Goal: Task Accomplishment & Management: Manage account settings

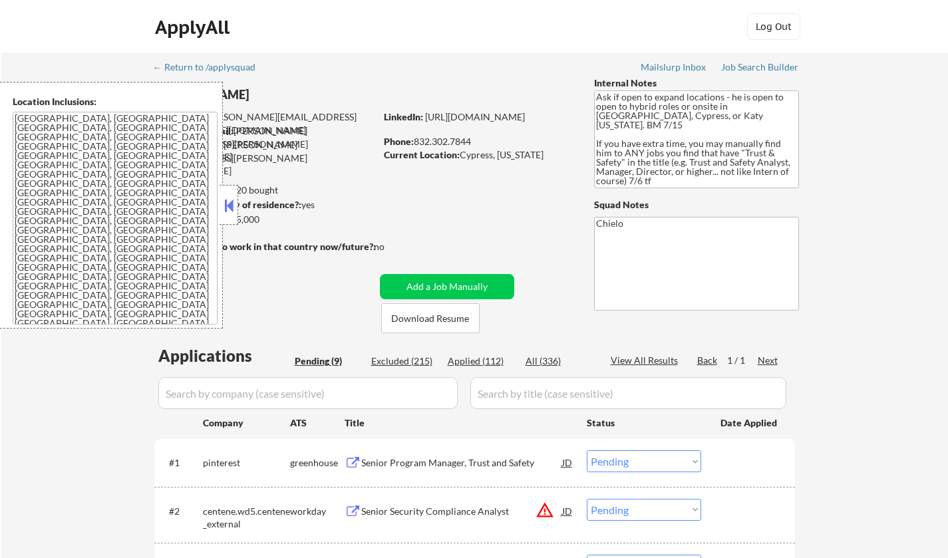
select select ""pending""
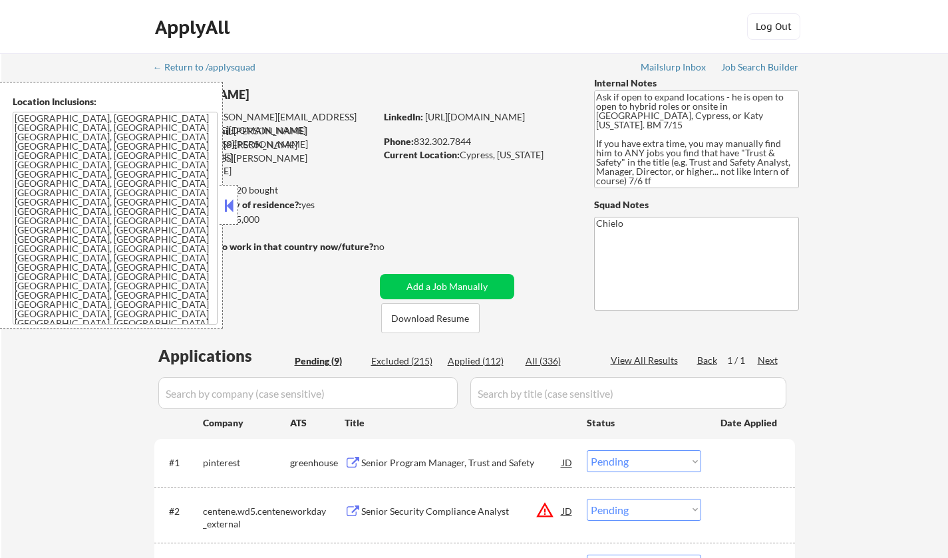
select select ""pending""
click at [225, 204] on button at bounding box center [228, 206] width 15 height 20
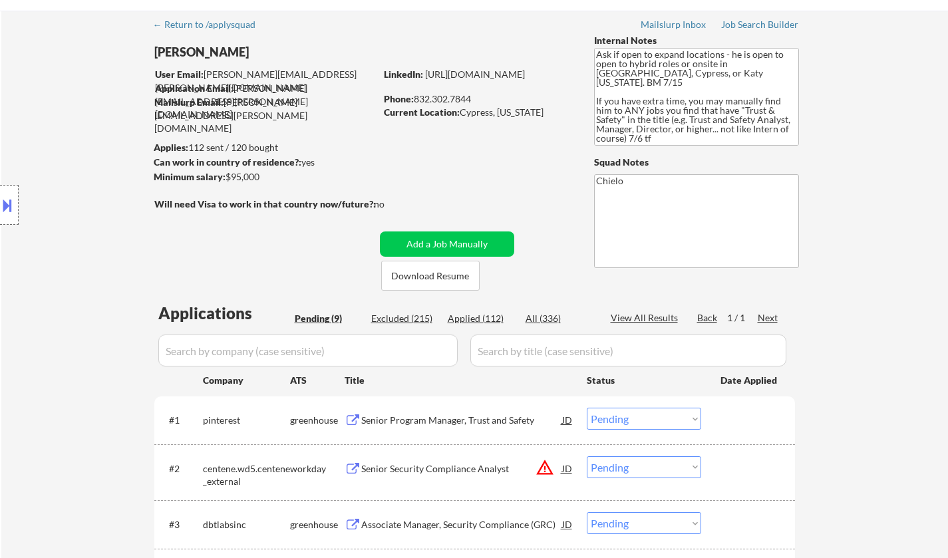
scroll to position [200, 0]
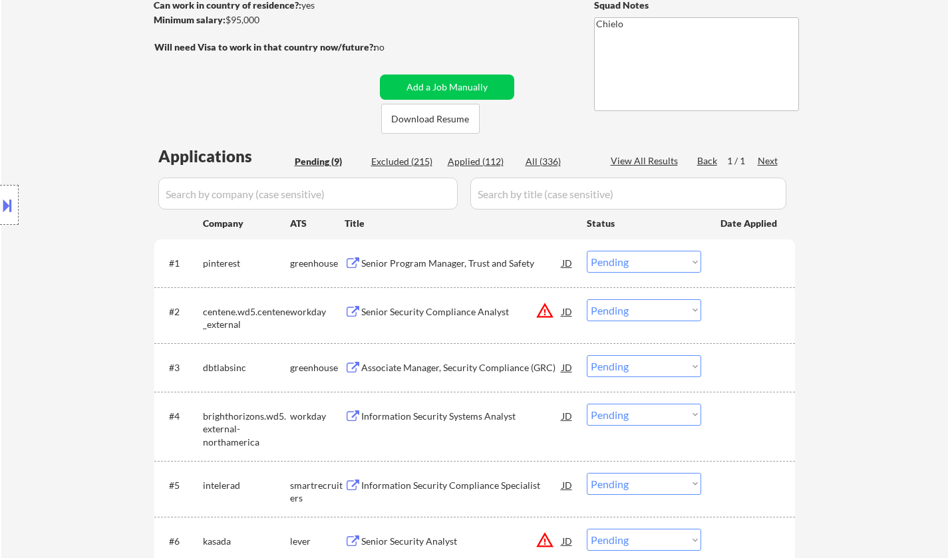
click at [429, 258] on div "Senior Program Manager, Trust and Safety" at bounding box center [461, 263] width 201 height 13
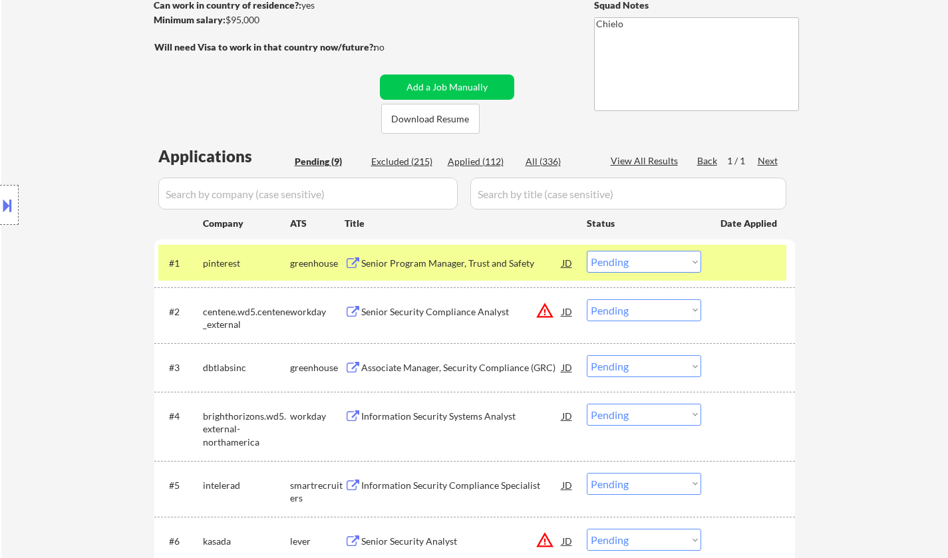
click at [3, 213] on button at bounding box center [7, 205] width 15 height 22
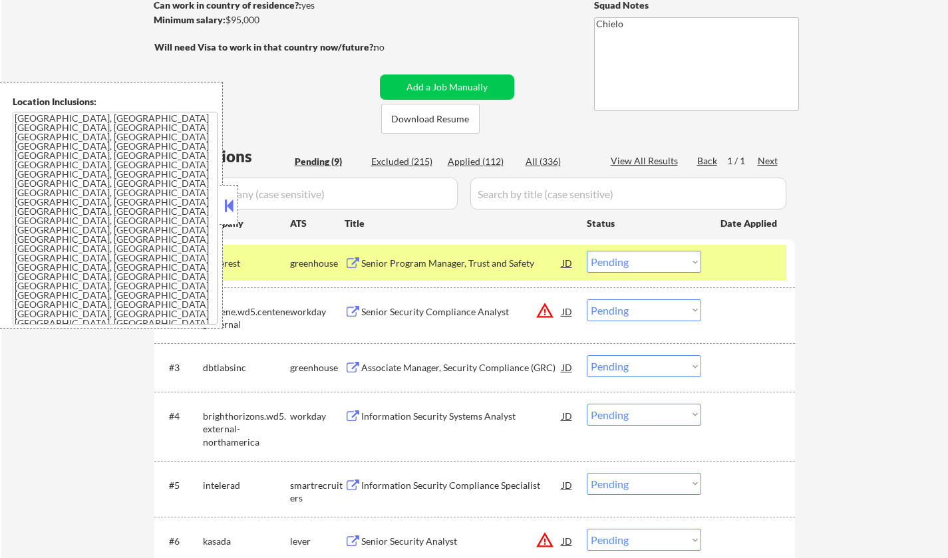
click at [261, 80] on div "← Return to /applysquad Mailslurp Inbox Job Search Builder [PERSON_NAME] User E…" at bounding box center [475, 309] width 664 height 911
drag, startPoint x: 235, startPoint y: 209, endPoint x: 245, endPoint y: 178, distance: 32.2
click at [235, 204] on button at bounding box center [228, 206] width 15 height 20
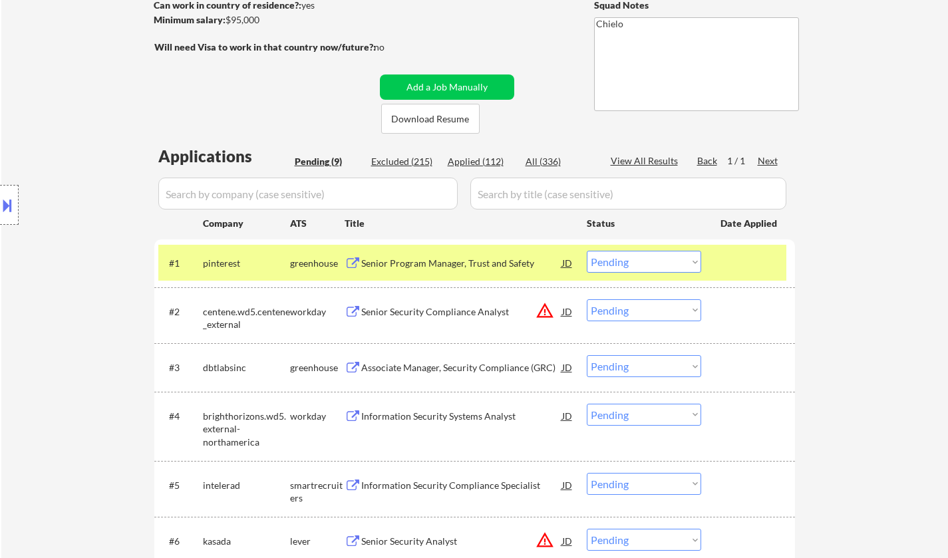
drag, startPoint x: 660, startPoint y: 255, endPoint x: 663, endPoint y: 268, distance: 13.1
click at [660, 255] on select "Choose an option... Pending Applied Excluded (Questions) Excluded (Expired) Exc…" at bounding box center [644, 262] width 114 height 22
click at [587, 251] on select "Choose an option... Pending Applied Excluded (Questions) Excluded (Expired) Exc…" at bounding box center [644, 262] width 114 height 22
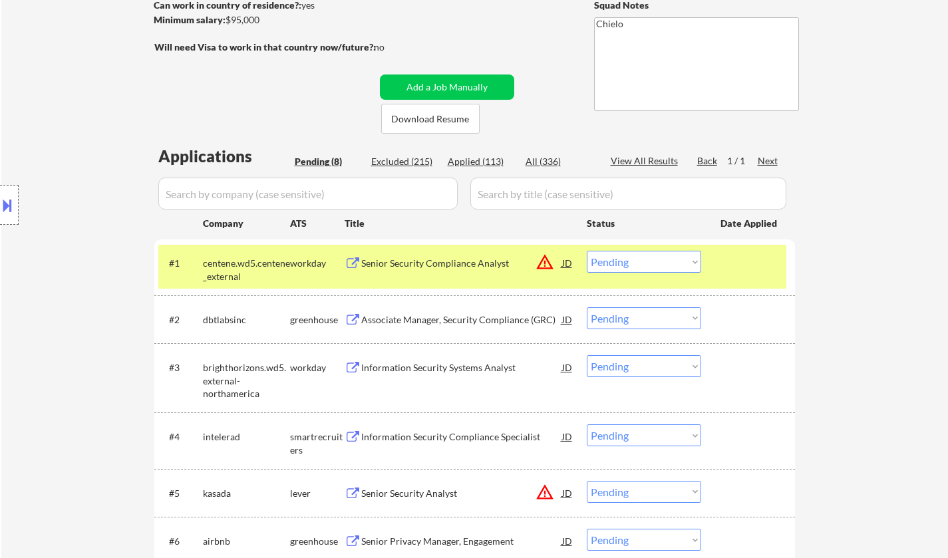
click at [573, 262] on div "JD" at bounding box center [567, 263] width 13 height 24
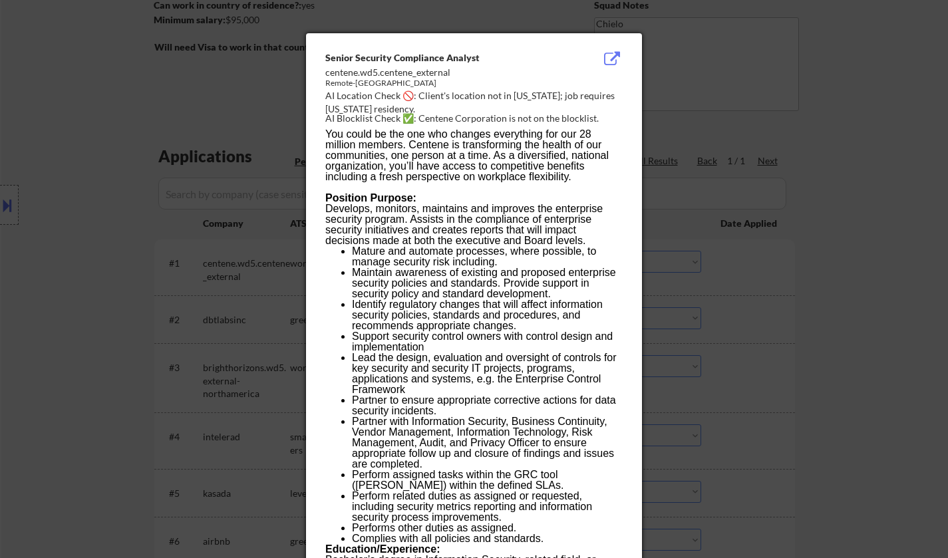
click at [809, 352] on div at bounding box center [474, 279] width 948 height 558
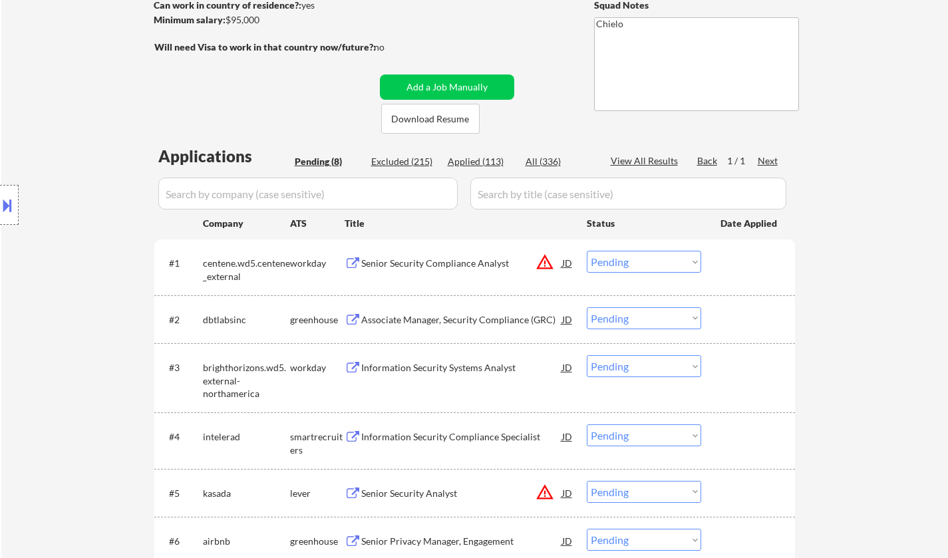
click at [643, 263] on select "Choose an option... Pending Applied Excluded (Questions) Excluded (Expired) Exc…" at bounding box center [644, 262] width 114 height 22
click at [587, 251] on select "Choose an option... Pending Applied Excluded (Questions) Excluded (Expired) Exc…" at bounding box center [644, 262] width 114 height 22
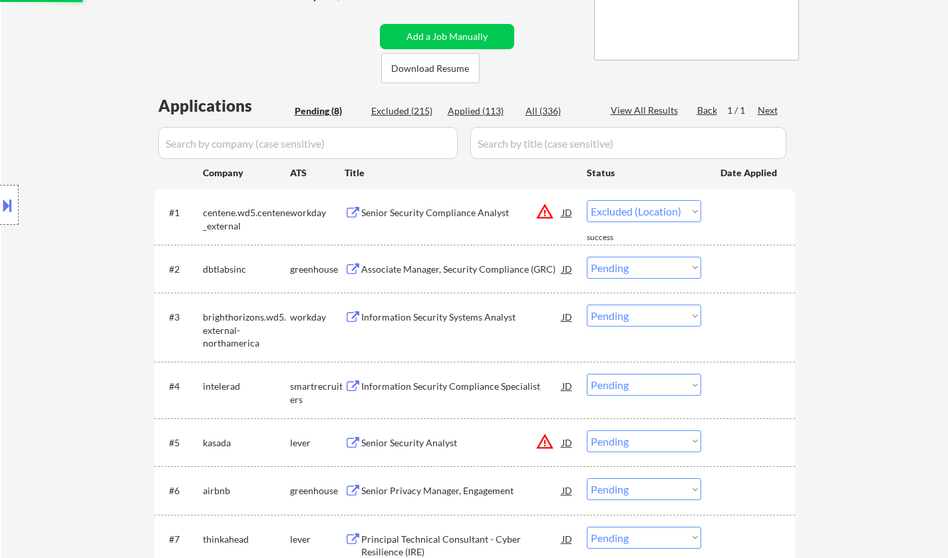
scroll to position [266, 0]
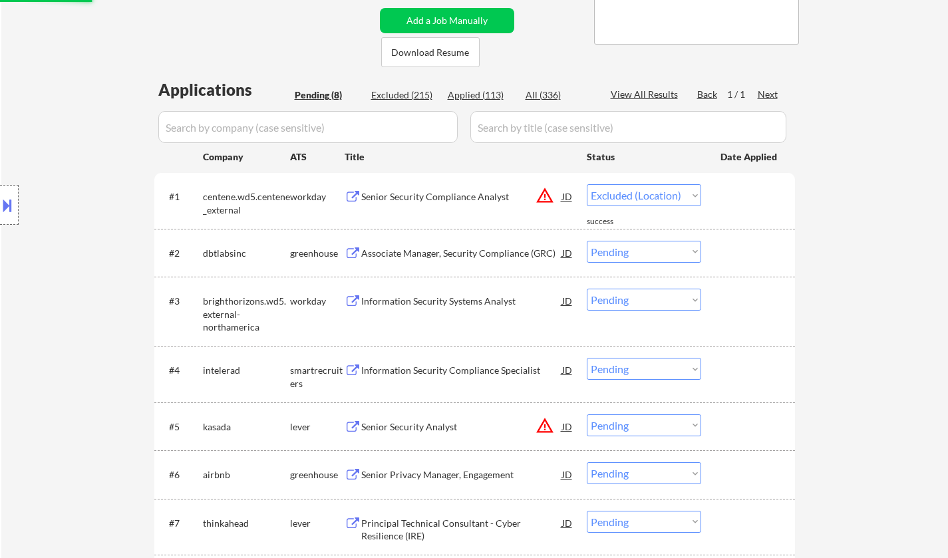
select select ""pending""
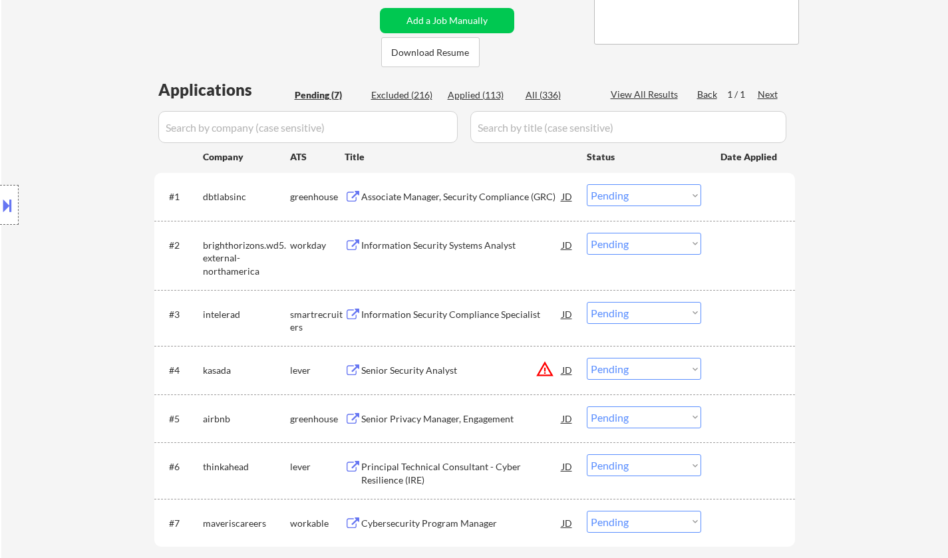
click at [439, 245] on div "Information Security Systems Analyst" at bounding box center [461, 245] width 201 height 13
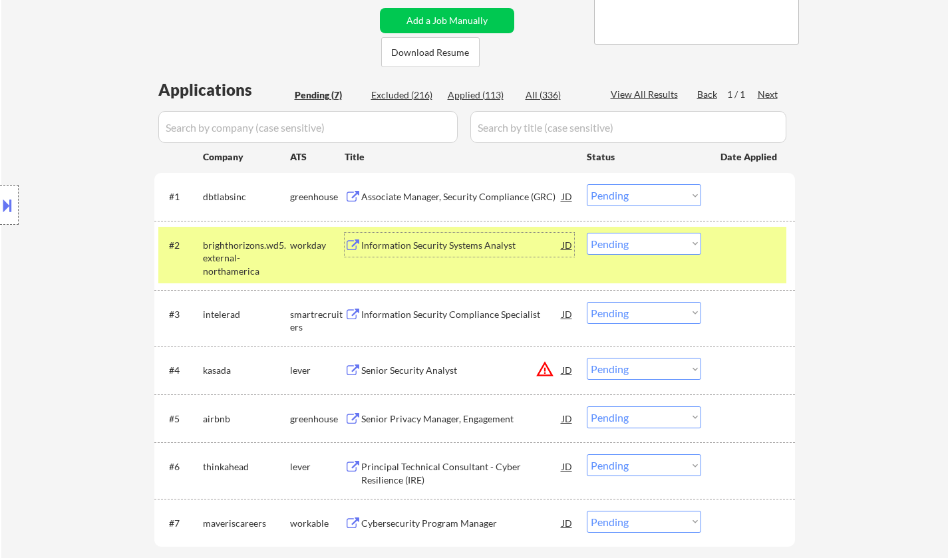
click at [672, 241] on select "Choose an option... Pending Applied Excluded (Questions) Excluded (Expired) Exc…" at bounding box center [644, 244] width 114 height 22
click at [587, 233] on select "Choose an option... Pending Applied Excluded (Questions) Excluded (Expired) Exc…" at bounding box center [644, 244] width 114 height 22
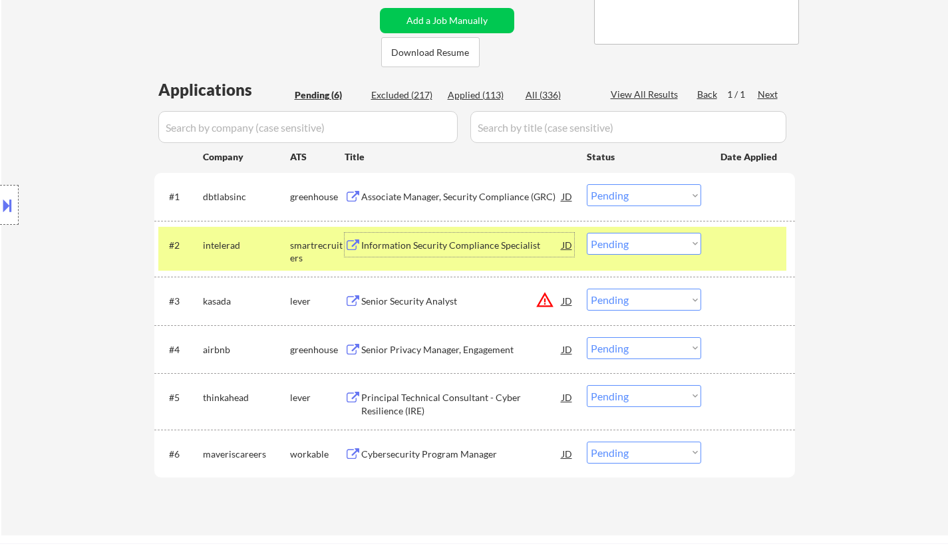
click at [466, 247] on div "Information Security Compliance Specialist" at bounding box center [461, 245] width 201 height 13
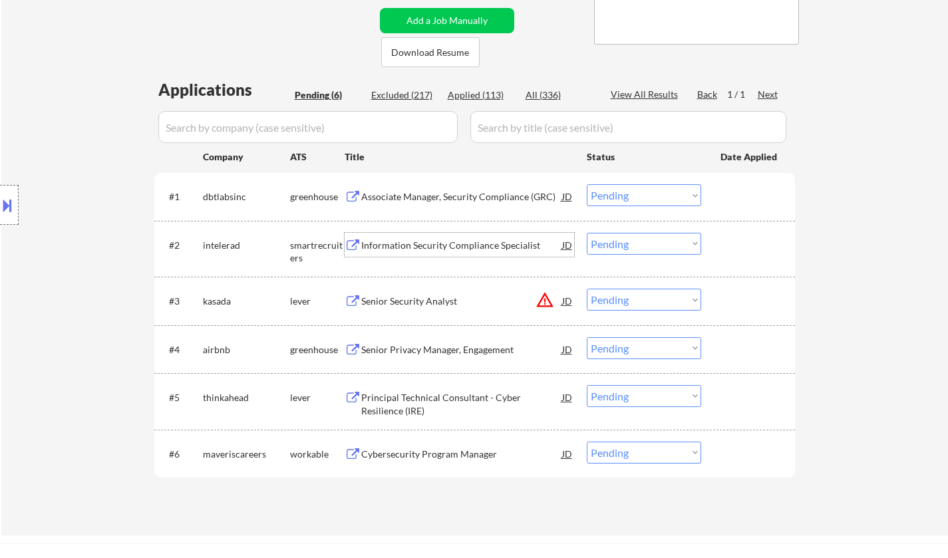
drag, startPoint x: 628, startPoint y: 249, endPoint x: 644, endPoint y: 253, distance: 16.0
click at [629, 248] on select "Choose an option... Pending Applied Excluded (Questions) Excluded (Expired) Exc…" at bounding box center [644, 244] width 114 height 22
click at [587, 233] on select "Choose an option... Pending Applied Excluded (Questions) Excluded (Expired) Exc…" at bounding box center [644, 244] width 114 height 22
select select ""pending""
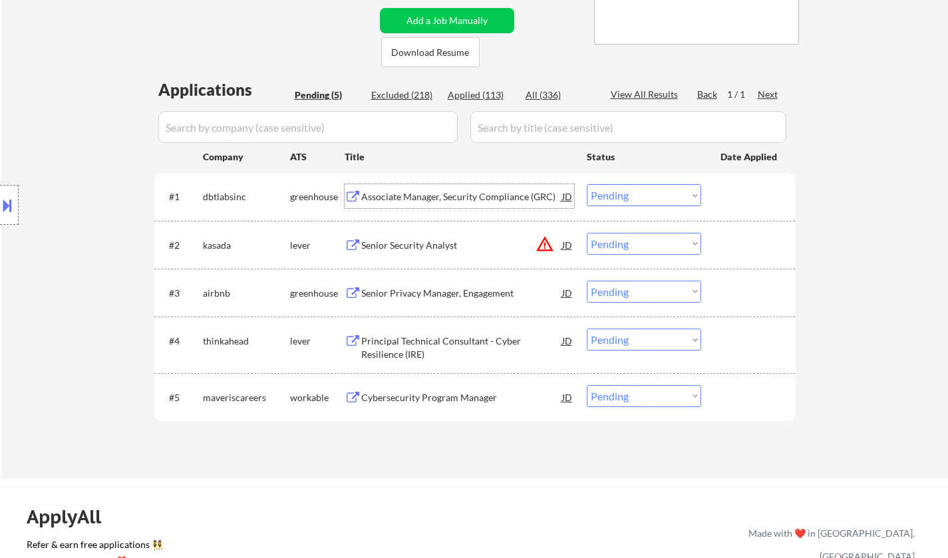
click at [428, 200] on div "Associate Manager, Security Compliance (GRC)" at bounding box center [461, 196] width 201 height 13
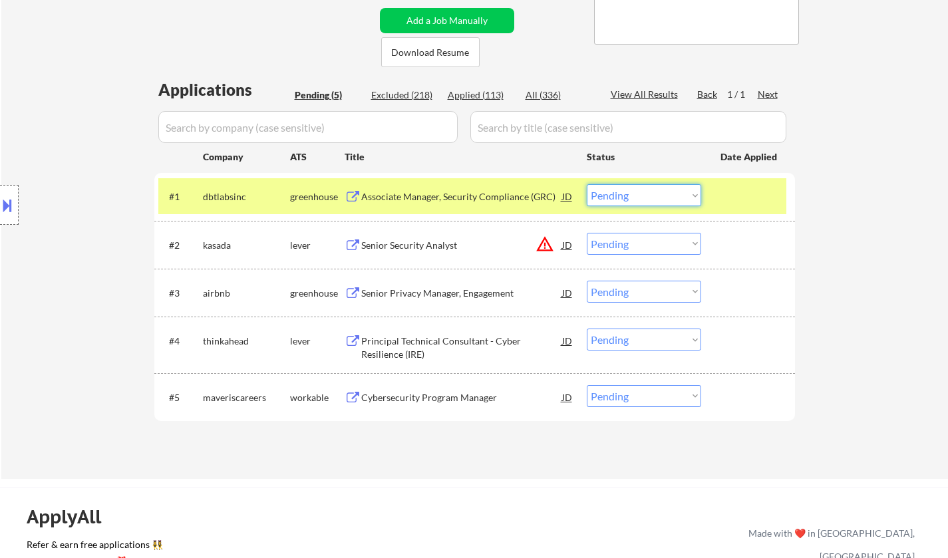
click at [648, 197] on select "Choose an option... Pending Applied Excluded (Questions) Excluded (Expired) Exc…" at bounding box center [644, 195] width 114 height 22
click at [587, 184] on select "Choose an option... Pending Applied Excluded (Questions) Excluded (Expired) Exc…" at bounding box center [644, 195] width 114 height 22
select select ""pending""
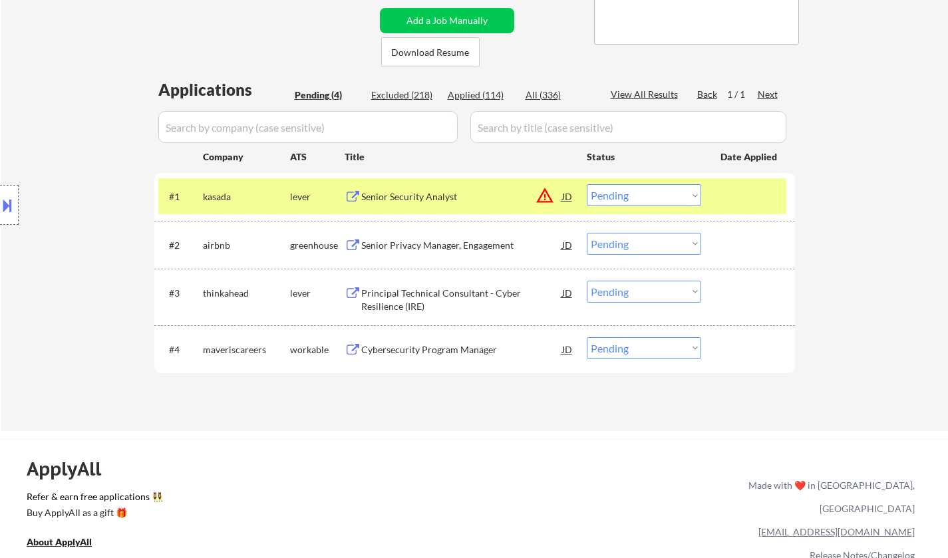
drag, startPoint x: 570, startPoint y: 542, endPoint x: 882, endPoint y: 211, distance: 454.9
click at [882, 211] on div "← Return to /applysquad Mailslurp Inbox Job Search Builder [PERSON_NAME] User E…" at bounding box center [474, 109] width 946 height 644
click at [442, 253] on div "Senior Privacy Manager, Engagement" at bounding box center [461, 245] width 201 height 24
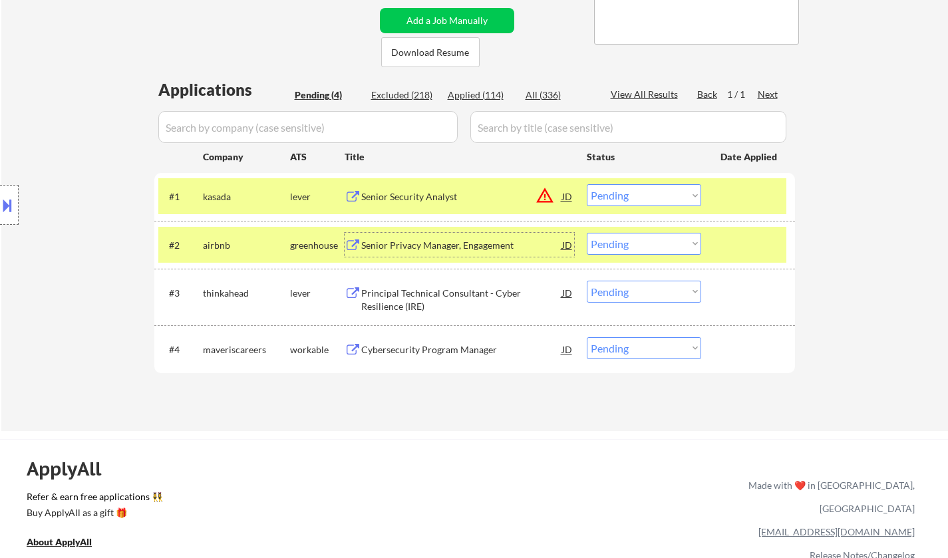
click at [442, 250] on div "Senior Privacy Manager, Engagement" at bounding box center [461, 245] width 201 height 13
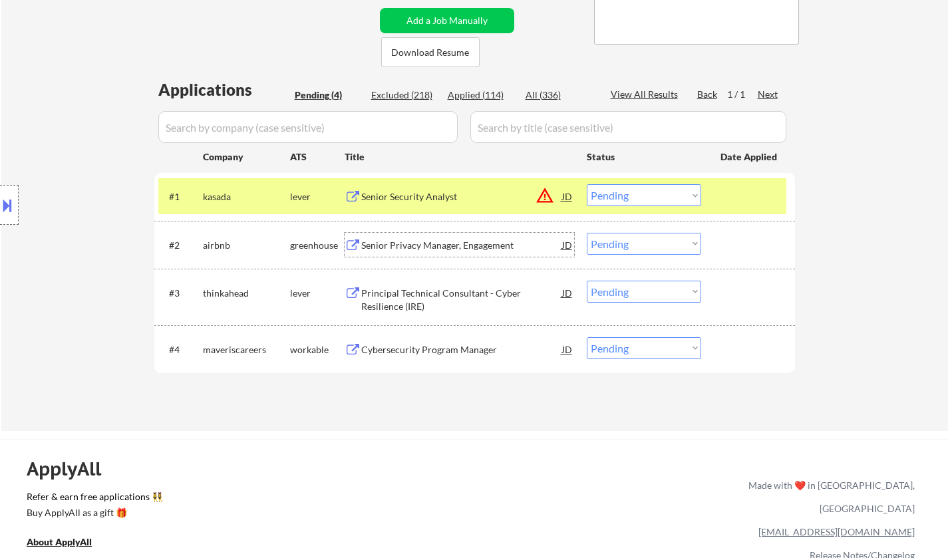
drag, startPoint x: 642, startPoint y: 237, endPoint x: 648, endPoint y: 247, distance: 12.0
click at [642, 238] on select "Choose an option... Pending Applied Excluded (Questions) Excluded (Expired) Exc…" at bounding box center [644, 244] width 114 height 22
click at [587, 233] on select "Choose an option... Pending Applied Excluded (Questions) Excluded (Expired) Exc…" at bounding box center [644, 244] width 114 height 22
click at [0, 199] on button at bounding box center [7, 205] width 15 height 22
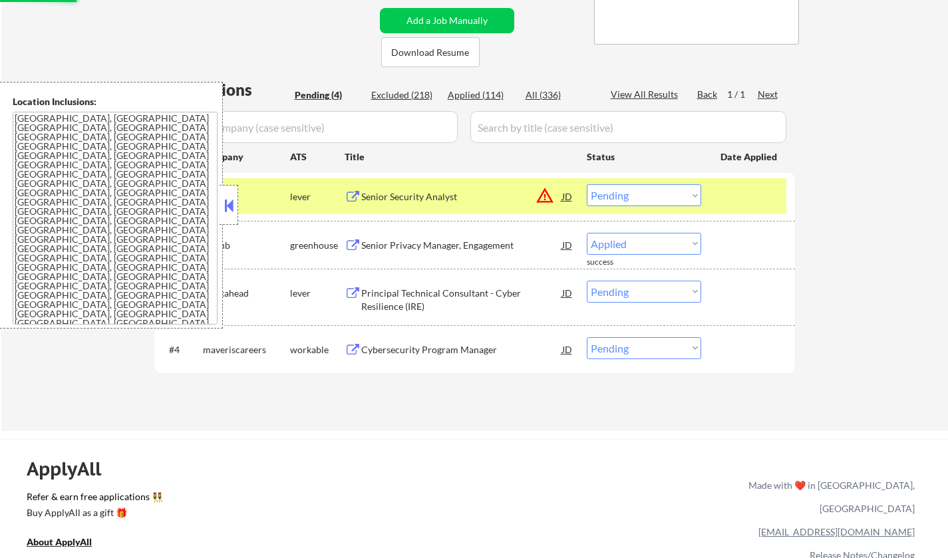
select select ""pending""
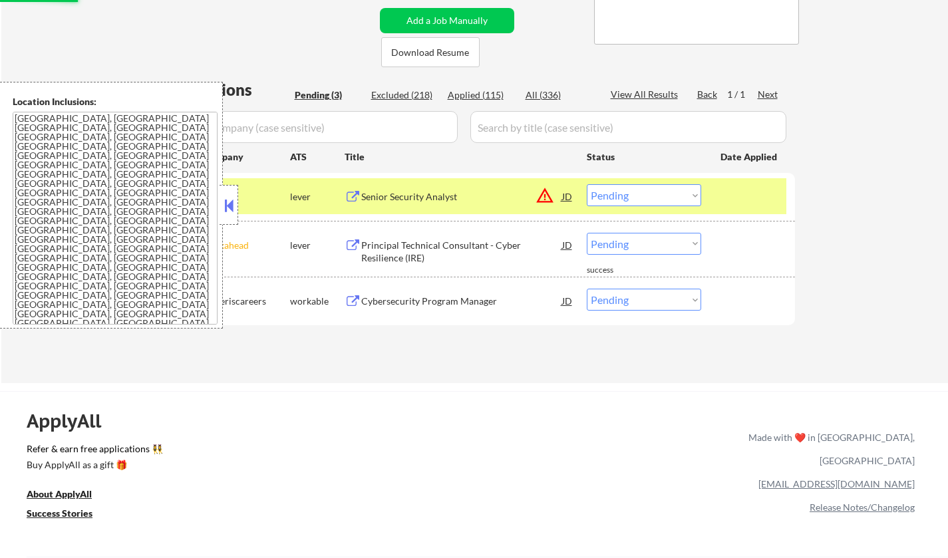
click at [480, 464] on div "ApplyAll Refer & earn free applications 👯‍♀️ Buy ApplyAll as a gift 🎁 About App…" at bounding box center [474, 505] width 948 height 211
click at [563, 187] on div "JD" at bounding box center [567, 196] width 13 height 24
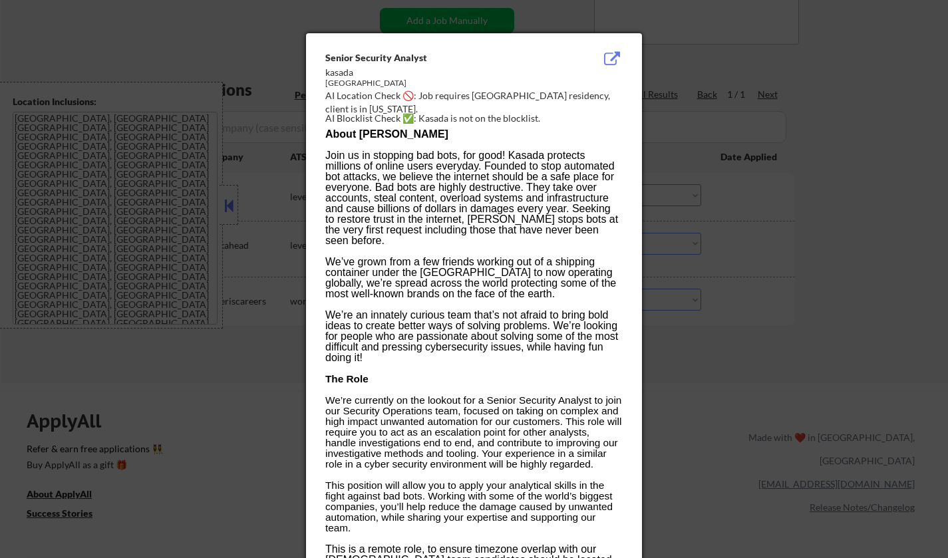
click at [797, 413] on div at bounding box center [474, 279] width 948 height 558
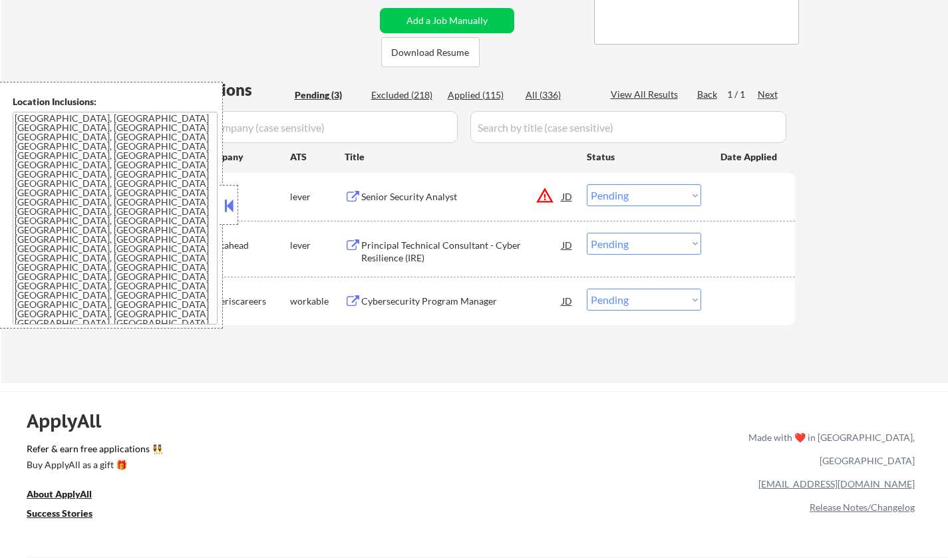
click at [652, 186] on select "Choose an option... Pending Applied Excluded (Questions) Excluded (Expired) Exc…" at bounding box center [644, 195] width 114 height 22
click at [587, 184] on select "Choose an option... Pending Applied Excluded (Questions) Excluded (Expired) Exc…" at bounding box center [644, 195] width 114 height 22
select select ""pending""
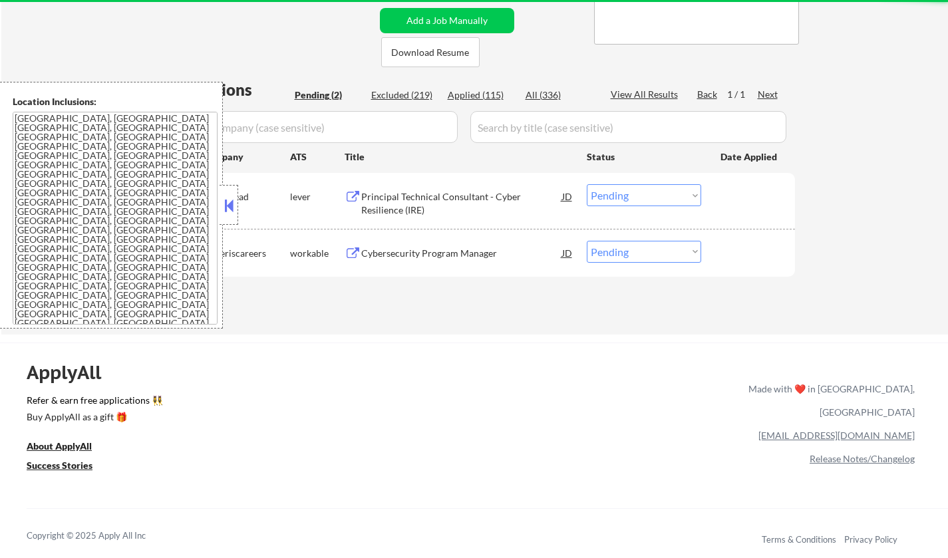
click at [440, 200] on div "Principal Technical Consultant - Cyber Resilience (IRE)" at bounding box center [461, 203] width 201 height 26
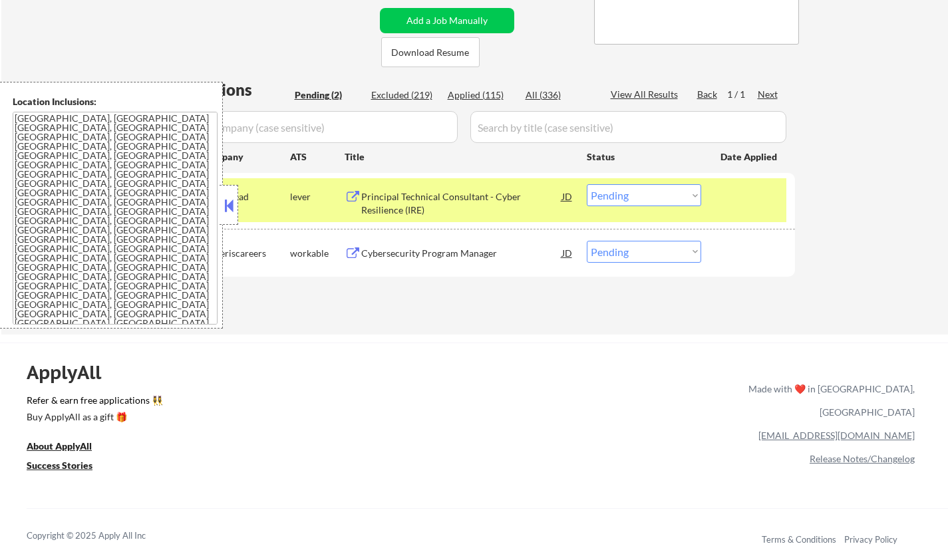
click at [231, 202] on button at bounding box center [228, 206] width 15 height 20
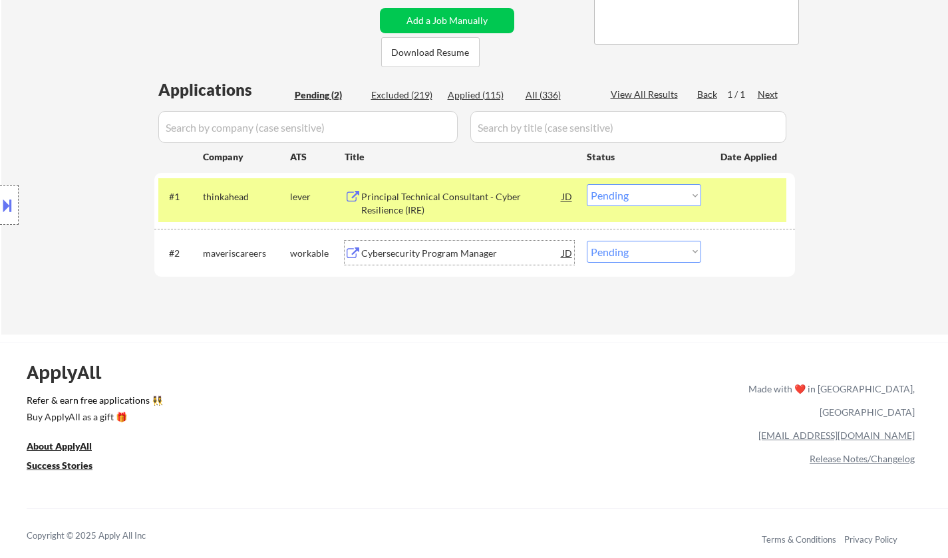
click at [417, 250] on div "Cybersecurity Program Manager" at bounding box center [461, 253] width 201 height 13
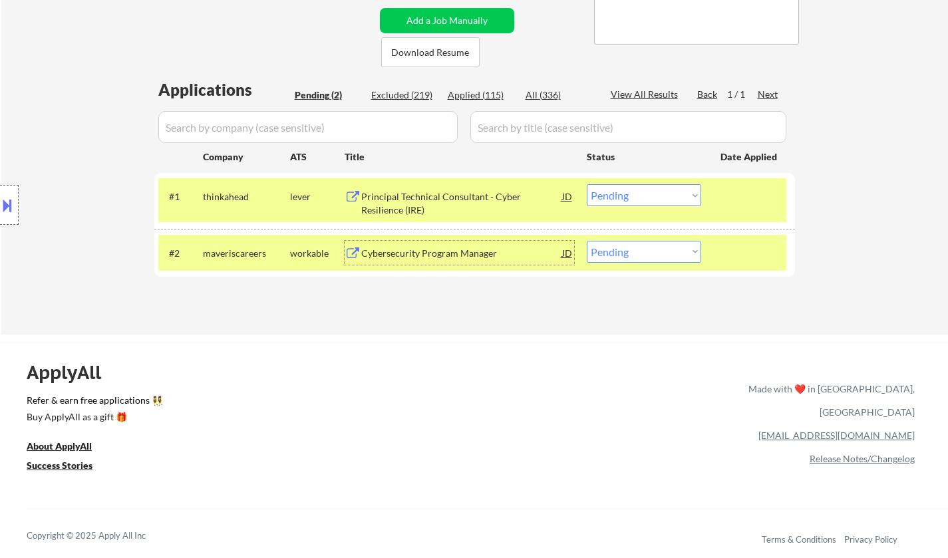
click at [0, 204] on button at bounding box center [7, 205] width 15 height 22
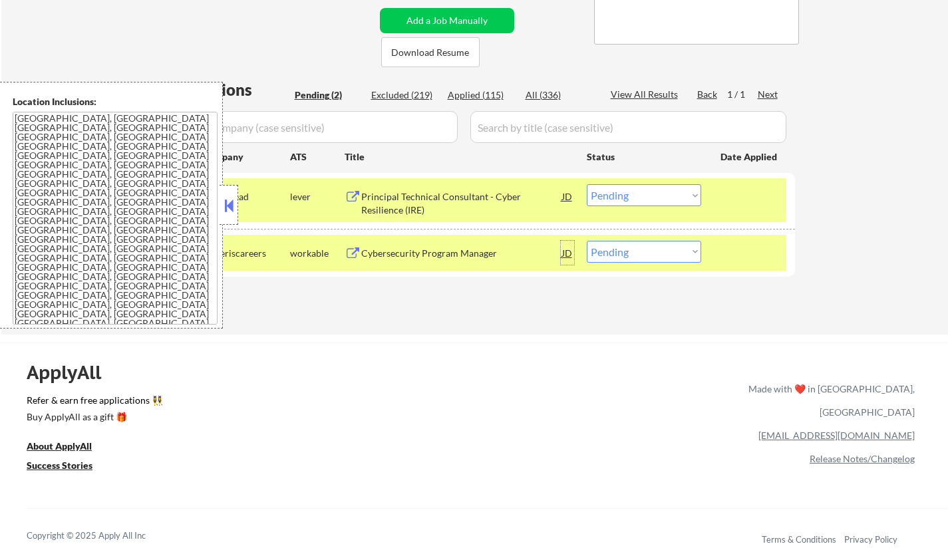
click at [570, 254] on div "JD" at bounding box center [567, 253] width 13 height 24
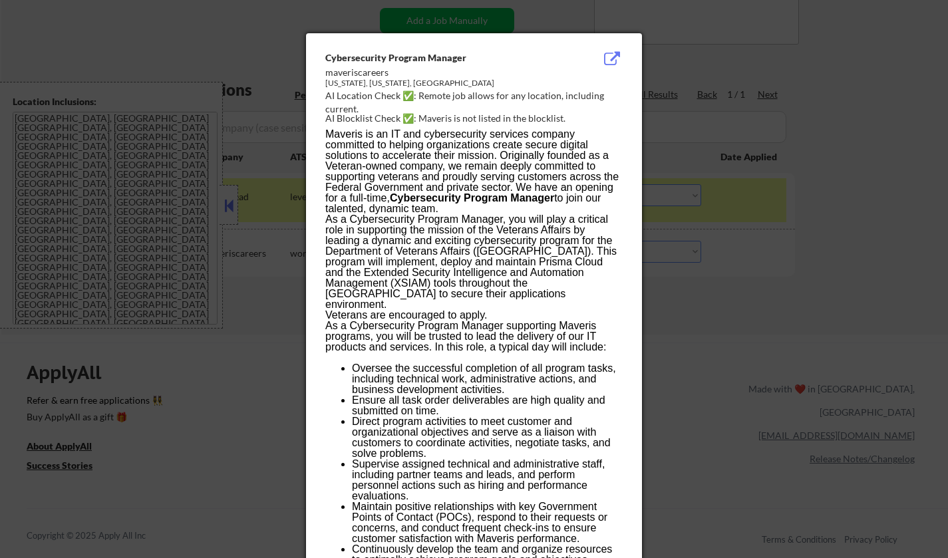
click at [708, 362] on div at bounding box center [474, 279] width 948 height 558
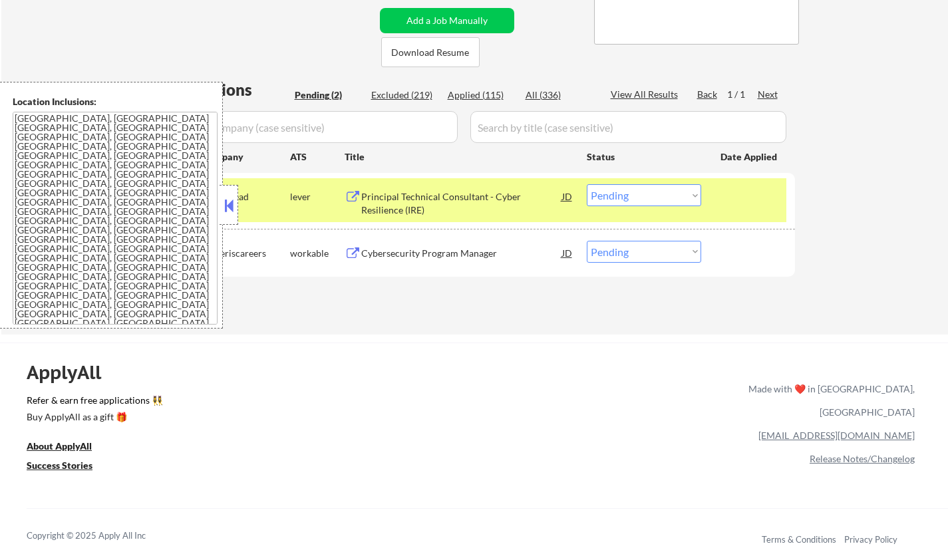
click at [605, 251] on select "Choose an option... Pending Applied Excluded (Questions) Excluded (Expired) Exc…" at bounding box center [644, 252] width 114 height 22
select select ""applied""
click at [587, 241] on select "Choose an option... Pending Applied Excluded (Questions) Excluded (Expired) Exc…" at bounding box center [644, 252] width 114 height 22
click at [236, 205] on div at bounding box center [228, 205] width 19 height 40
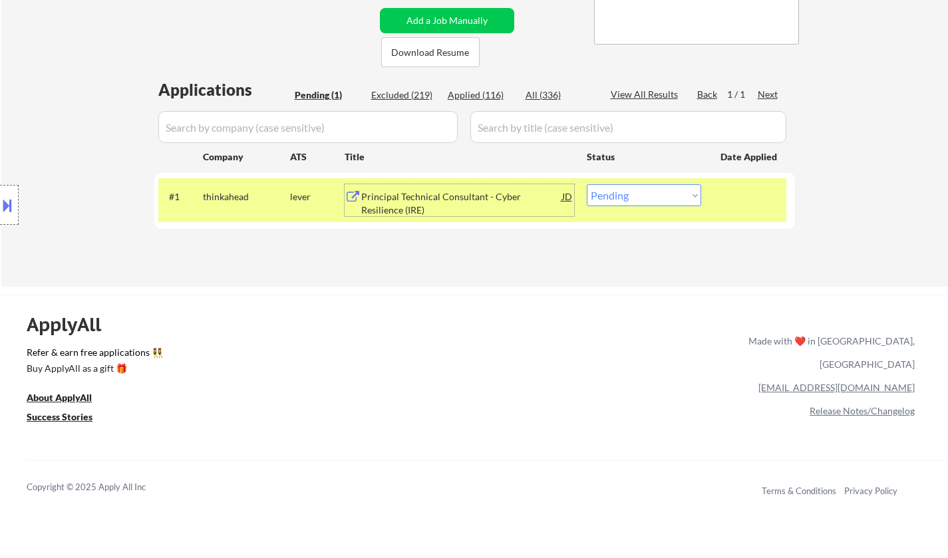
click at [464, 192] on div "Principal Technical Consultant - Cyber Resilience (IRE)" at bounding box center [461, 203] width 201 height 26
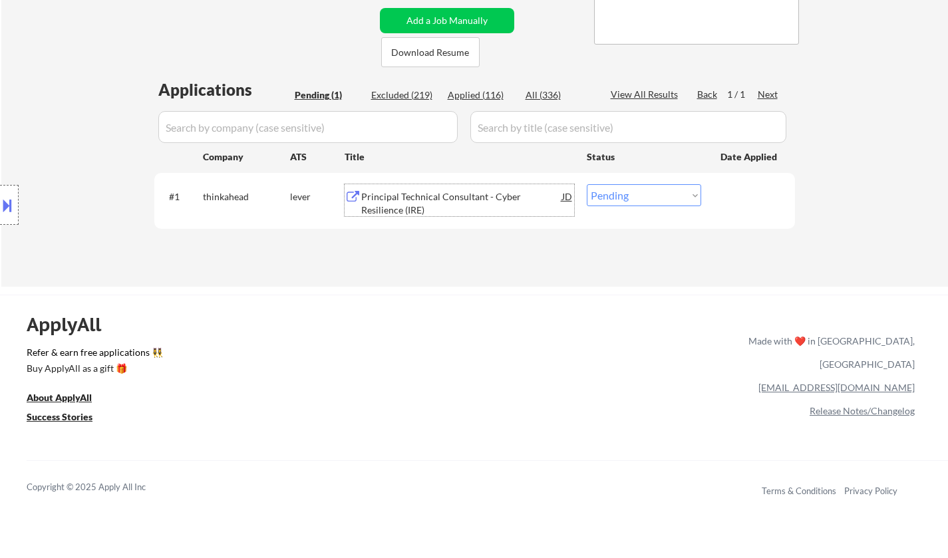
click at [605, 198] on select "Choose an option... Pending Applied Excluded (Questions) Excluded (Expired) Exc…" at bounding box center [644, 195] width 114 height 22
select select ""excluded""
click at [587, 184] on select "Choose an option... Pending Applied Excluded (Questions) Excluded (Expired) Exc…" at bounding box center [644, 195] width 114 height 22
click at [401, 90] on div "Excluded (219)" at bounding box center [404, 94] width 67 height 13
select select ""excluded__expired_""
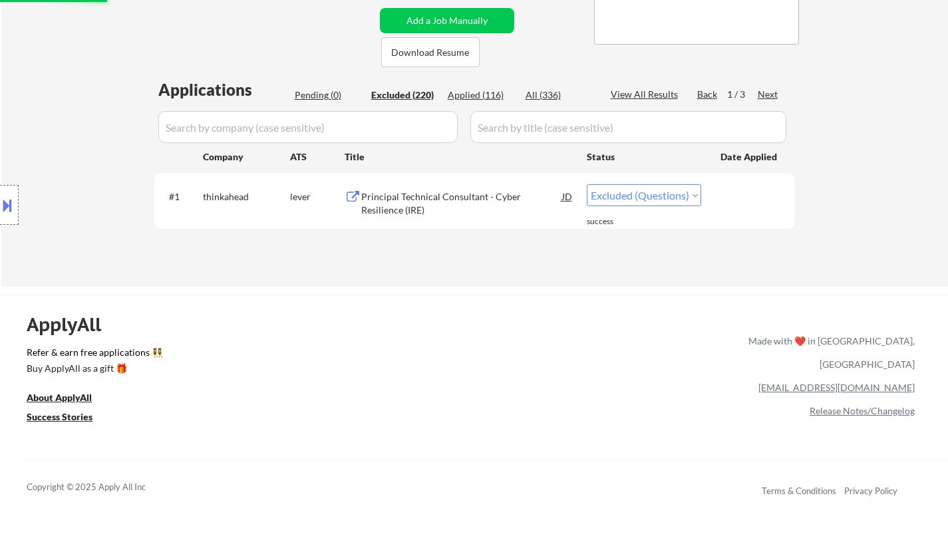
select select ""excluded__expired_""
select select ""excluded__salary_""
select select ""excluded__location_""
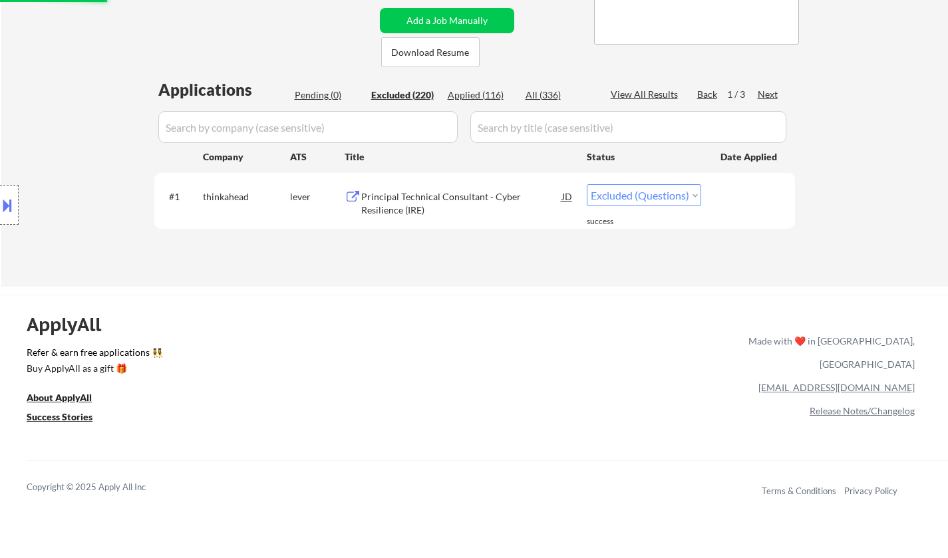
select select ""excluded""
select select ""excluded__salary_""
select select ""excluded__location_""
select select ""excluded__other_""
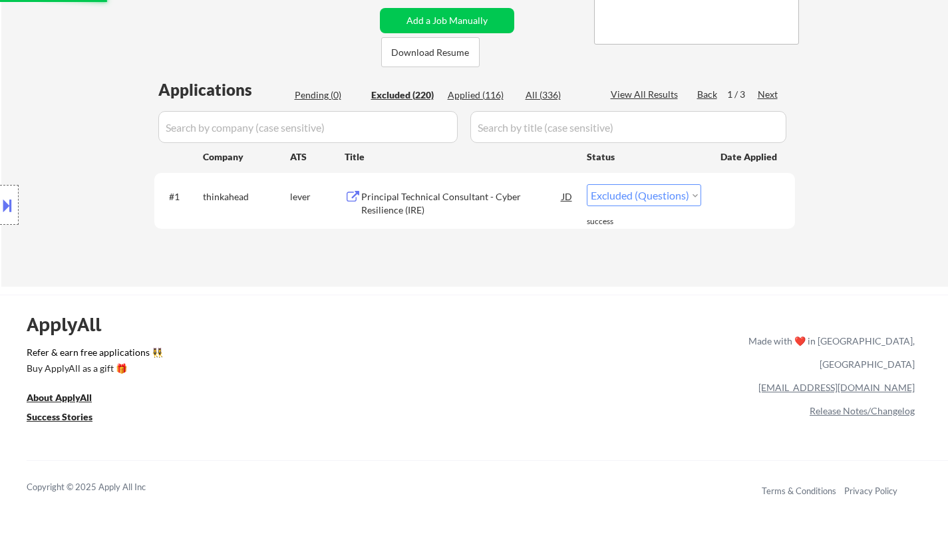
select select ""excluded__location_""
select select ""excluded""
select select ""excluded__expired_""
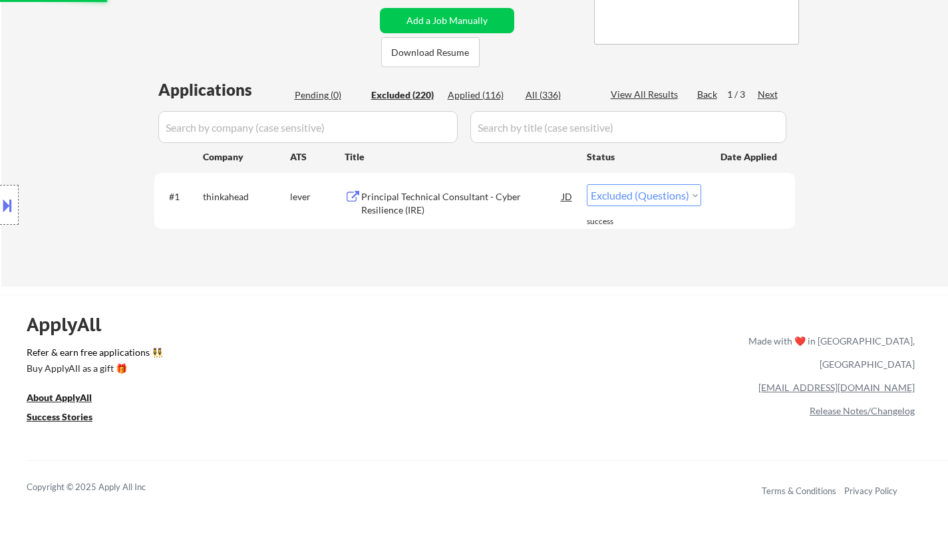
select select ""excluded__location_""
select select ""excluded__expired_""
select select ""excluded__other_""
select select ""excluded__location_""
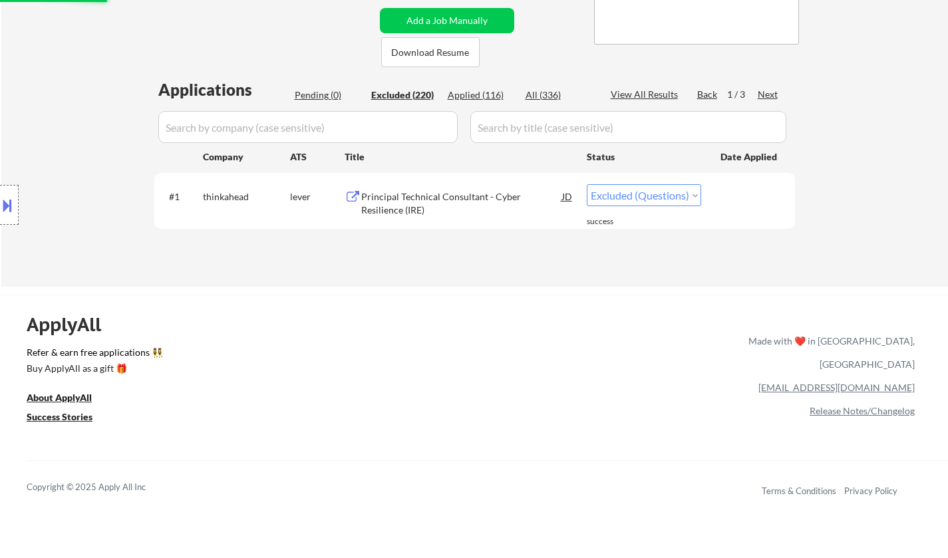
select select ""excluded""
select select ""excluded__location_""
select select ""excluded__expired_""
select select ""excluded""
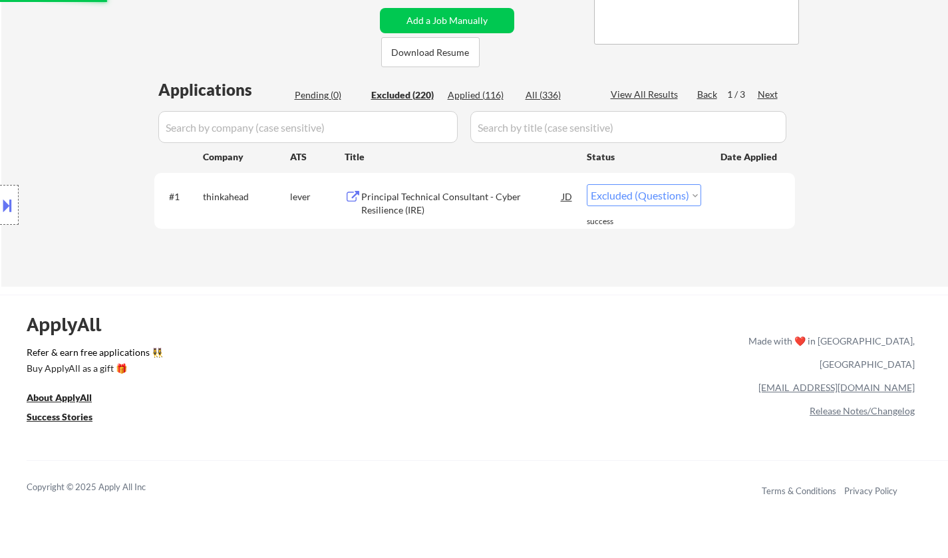
select select ""excluded__location_""
select select ""excluded""
select select ""excluded__expired_""
select select ""excluded__location_""
select select ""excluded""
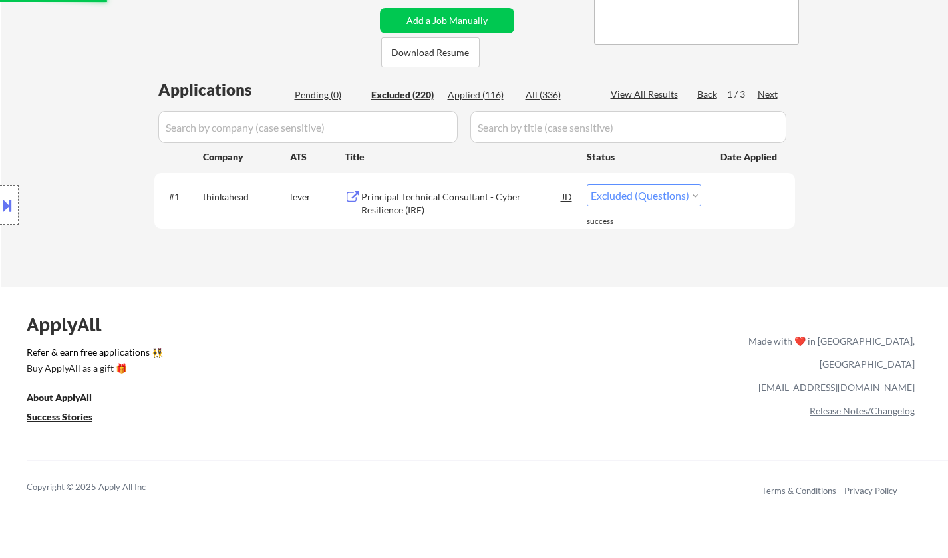
select select ""excluded__expired_""
select select ""excluded""
select select ""excluded__expired_""
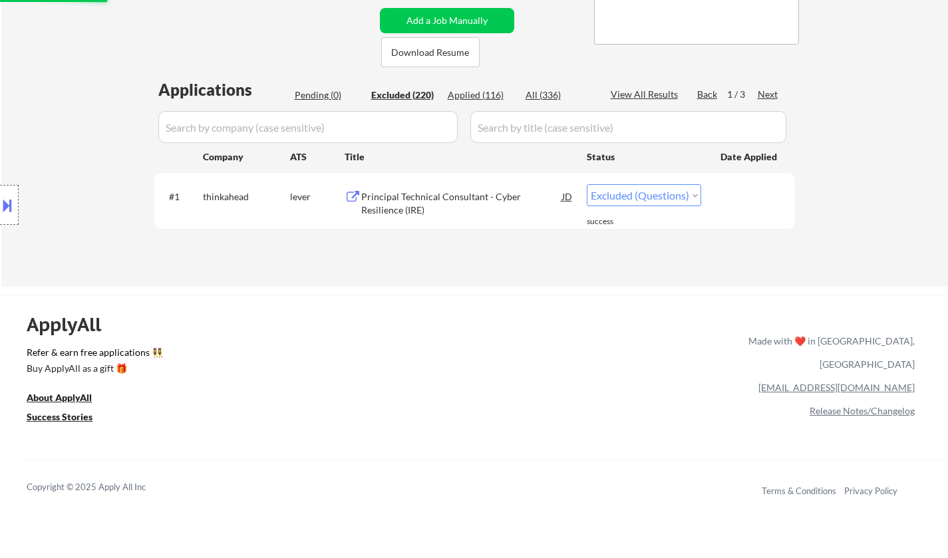
select select ""excluded__location_""
select select ""excluded""
select select ""excluded__expired_""
select select ""excluded__location_""
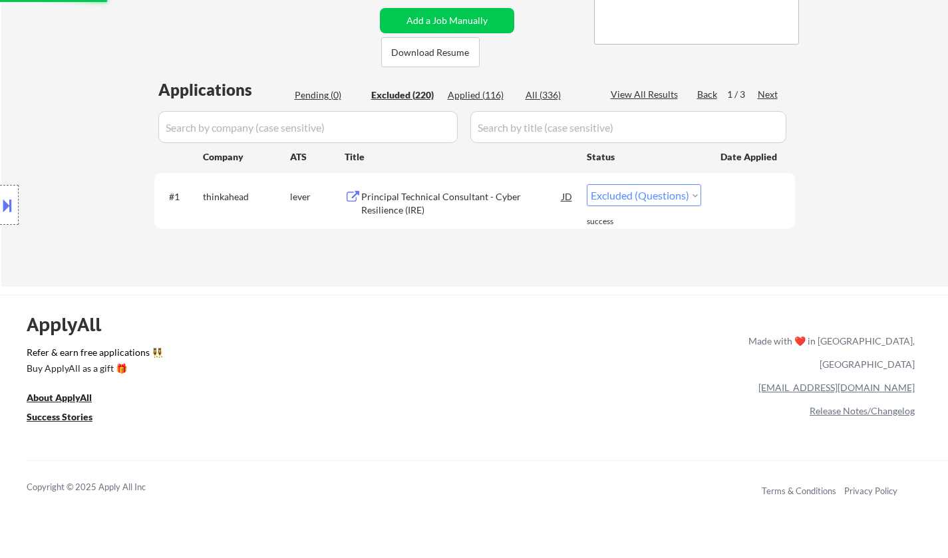
select select ""excluded""
select select ""excluded__expired_""
select select ""excluded__other_""
select select ""excluded__bad_match_""
select select ""excluded__expired_""
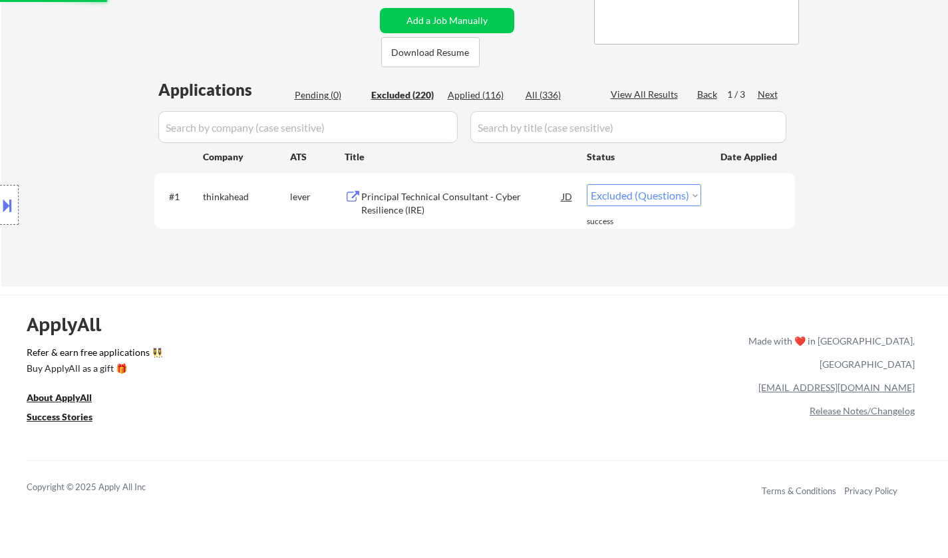
select select ""excluded""
select select ""excluded__location_""
select select ""excluded""
select select ""excluded__location_""
select select ""excluded__expired_""
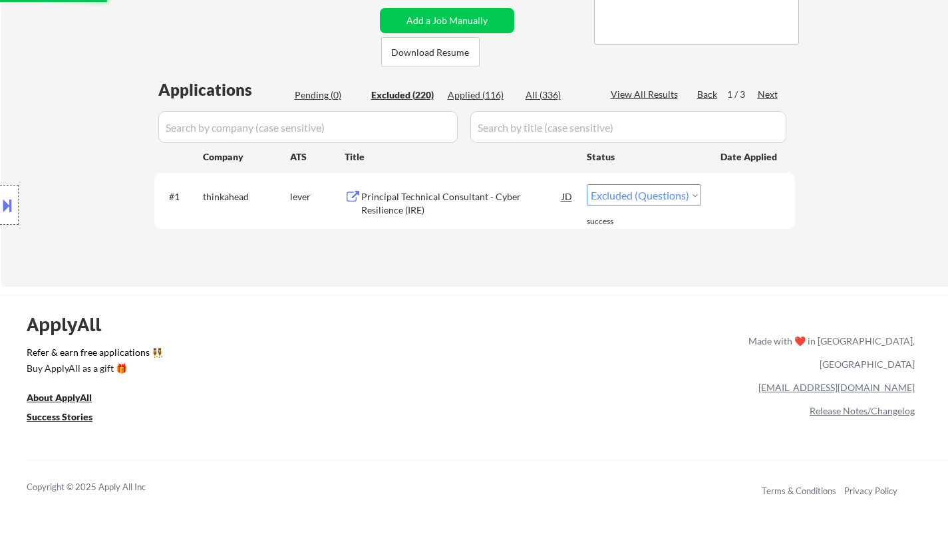
select select ""excluded__location_""
select select ""excluded""
select select ""excluded__expired_""
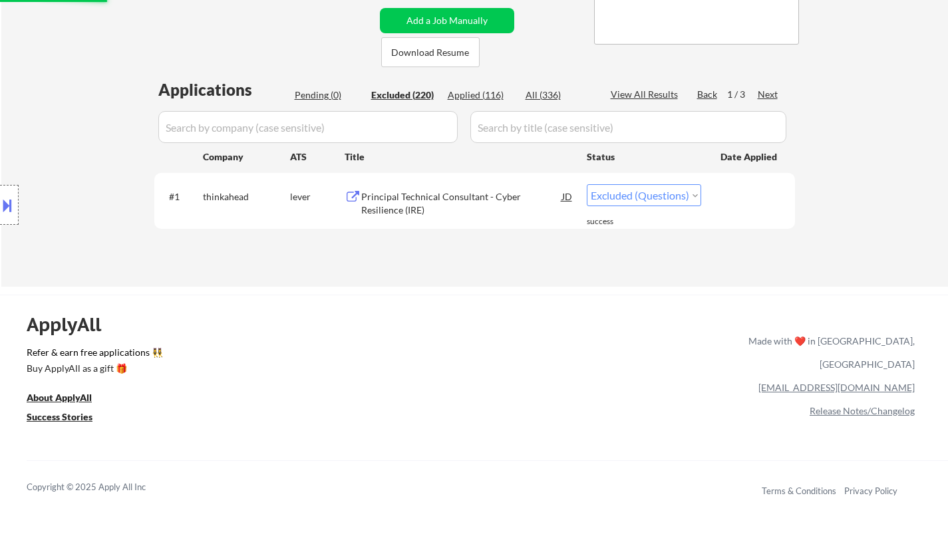
select select ""excluded__location_""
select select ""excluded__other_""
select select ""excluded__expired_""
select select ""excluded""
select select ""excluded__location_""
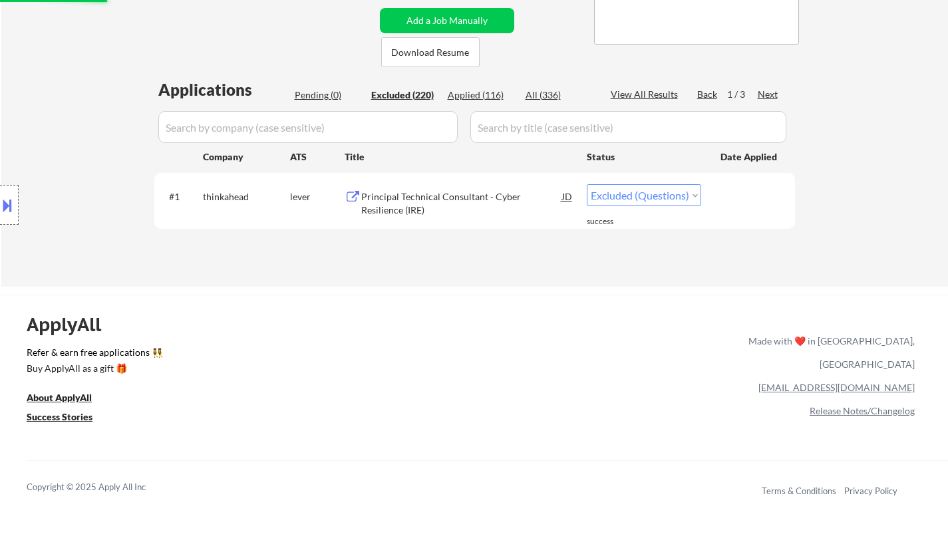
select select ""excluded__expired_""
select select ""excluded__bad_match_""
select select ""excluded__expired_""
select select ""excluded__bad_match_""
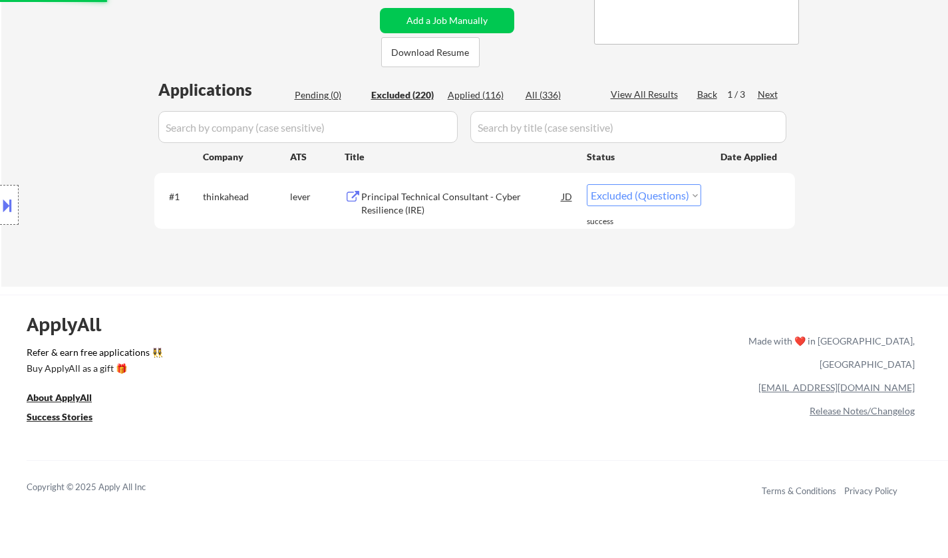
select select ""excluded__expired_""
select select ""excluded""
select select ""excluded__expired_""
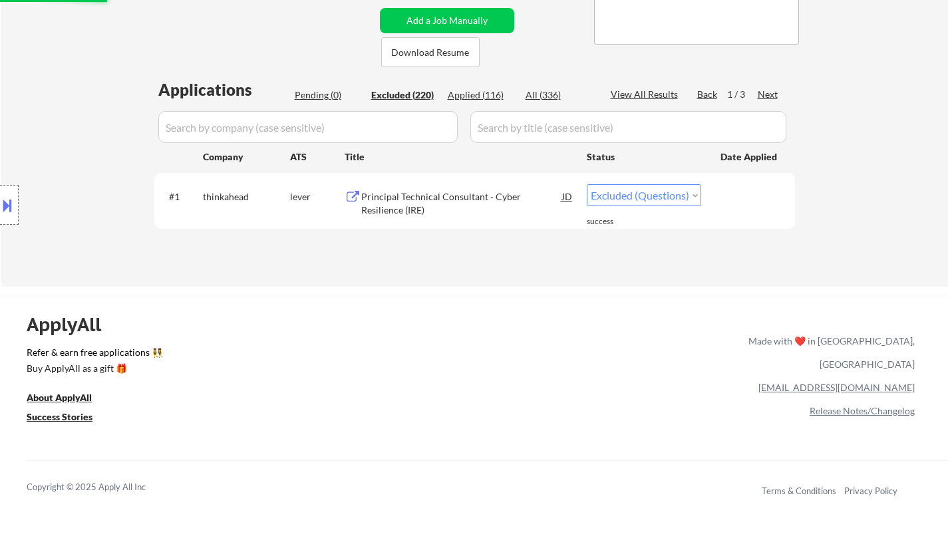
select select ""excluded__location_""
select select ""excluded""
select select ""excluded__salary_""
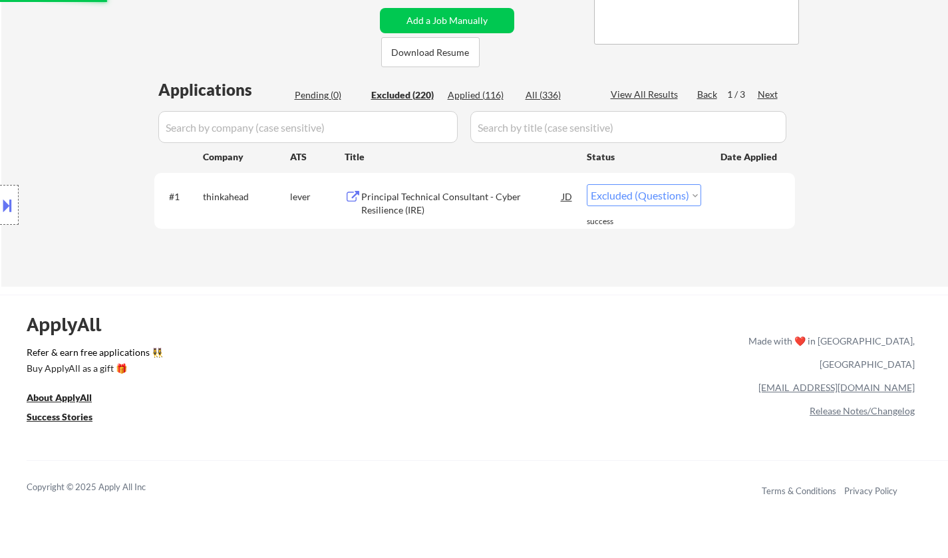
select select ""excluded__other_""
select select ""excluded__expired_""
select select ""excluded__location_""
select select ""excluded__expired_""
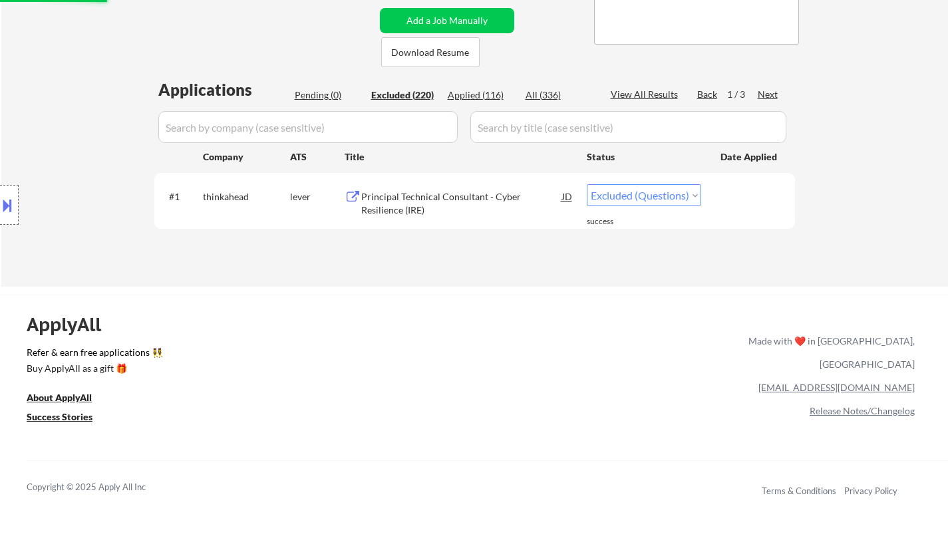
select select ""excluded__other_""
select select ""excluded__bad_match_""
select select ""excluded""
select select ""excluded__salary_""
select select ""excluded__bad_match_""
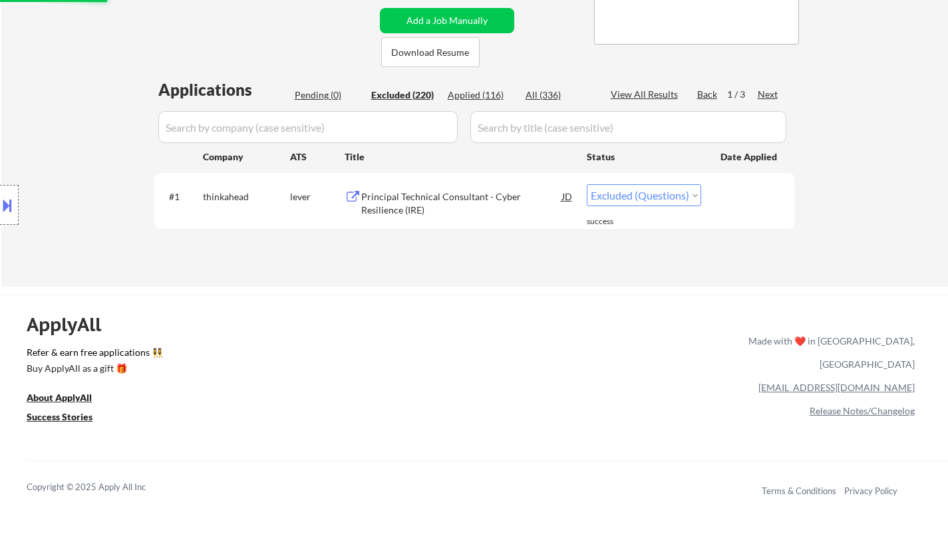
select select ""excluded__location_""
select select ""excluded__expired_""
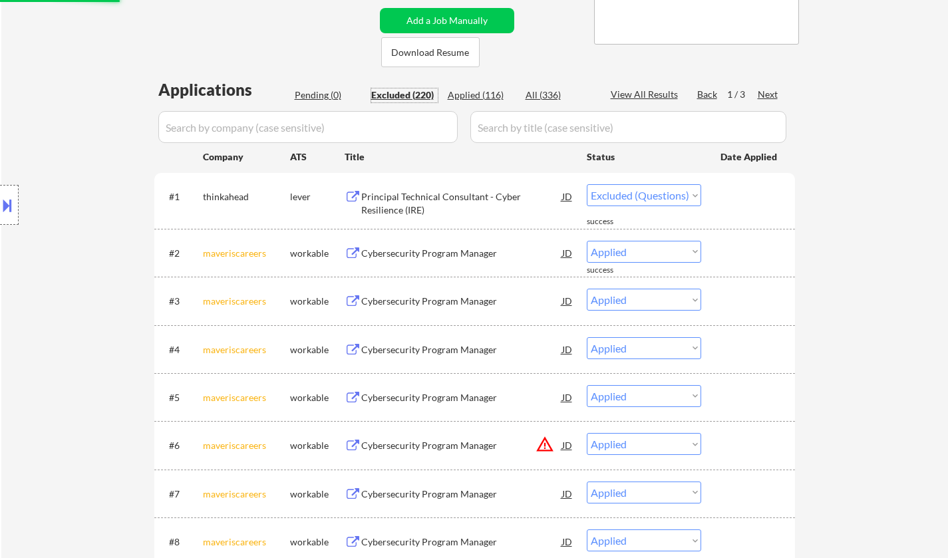
select select ""excluded__salary_""
select select ""excluded__expired_""
select select ""excluded__other_""
select select ""excluded""
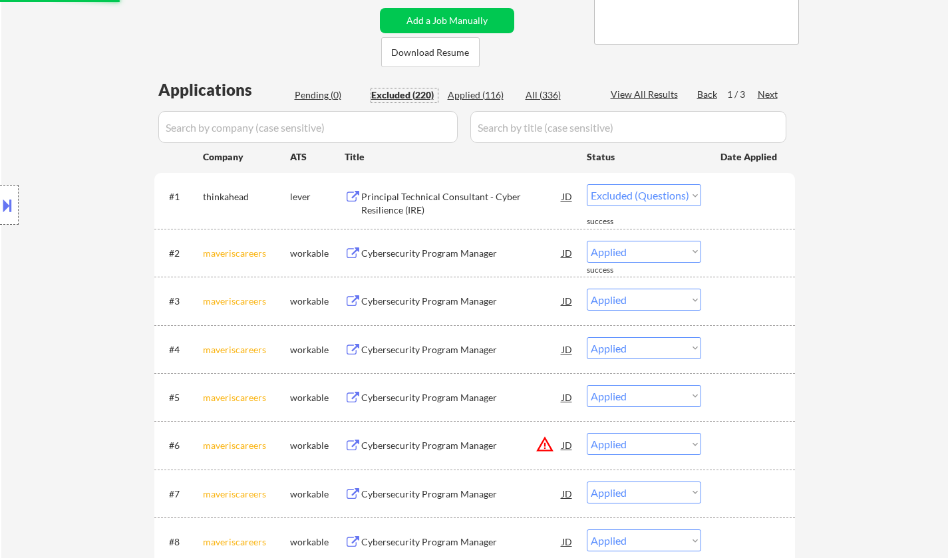
select select ""excluded__location_""
select select ""excluded""
select select ""excluded__expired_""
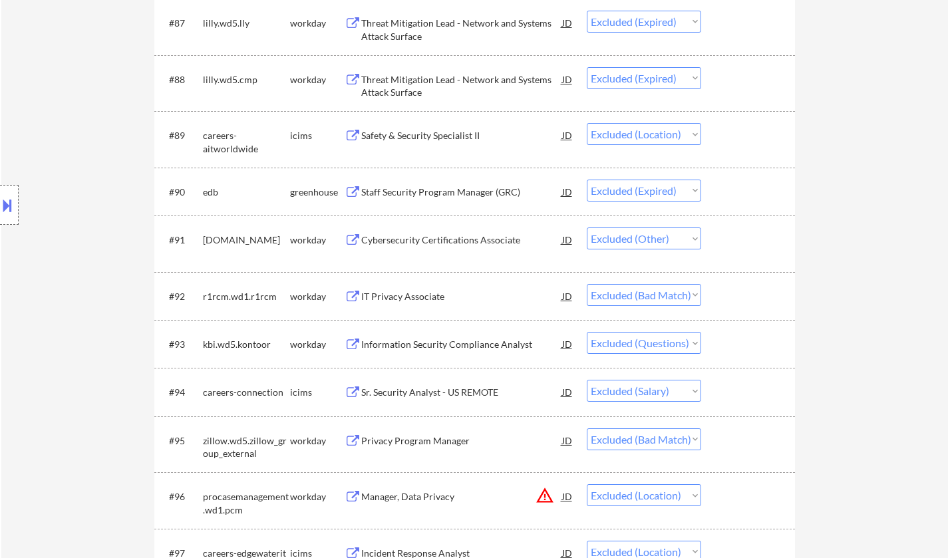
scroll to position [4921, 0]
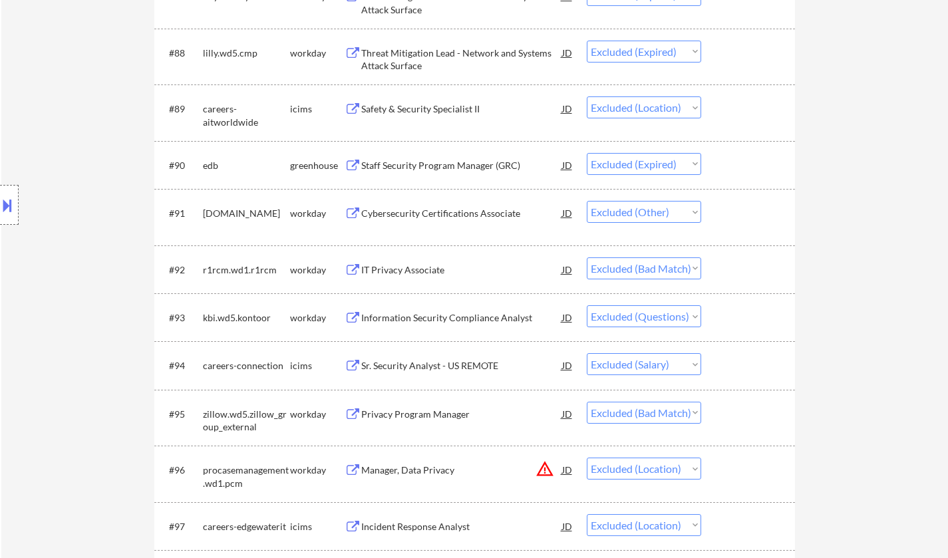
click at [394, 423] on div "Privacy Program Manager" at bounding box center [461, 414] width 201 height 24
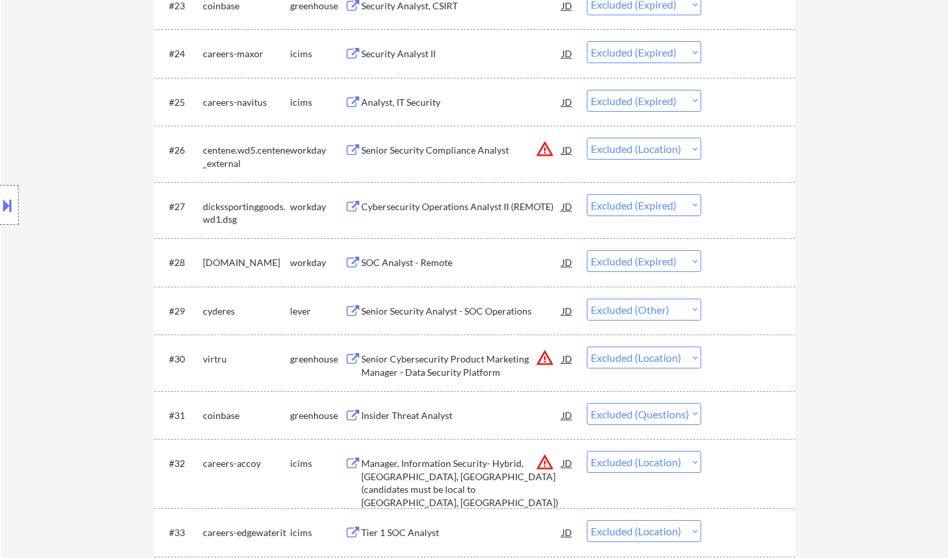
scroll to position [0, 0]
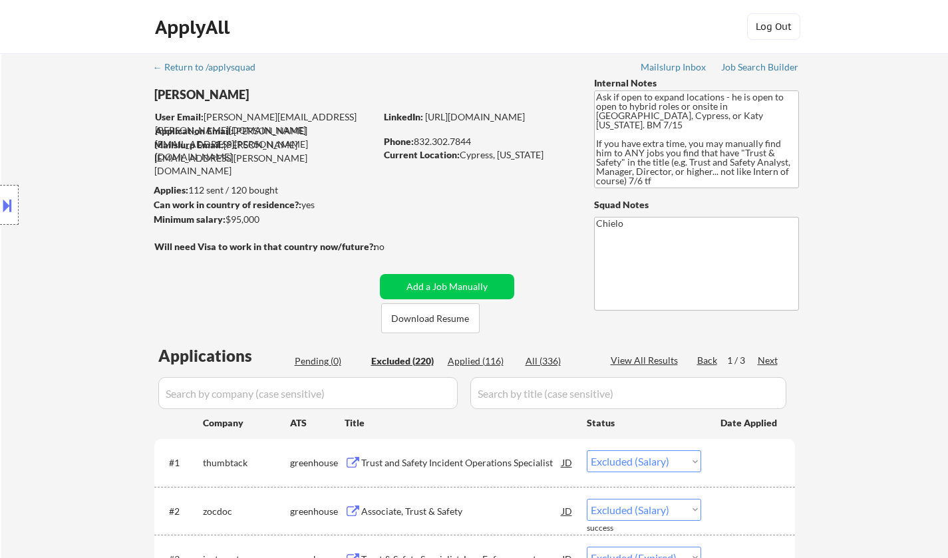
click at [763, 363] on div "Next" at bounding box center [767, 360] width 21 height 13
select select ""excluded__other_""
select select ""excluded__salary_""
select select ""excluded__expired_""
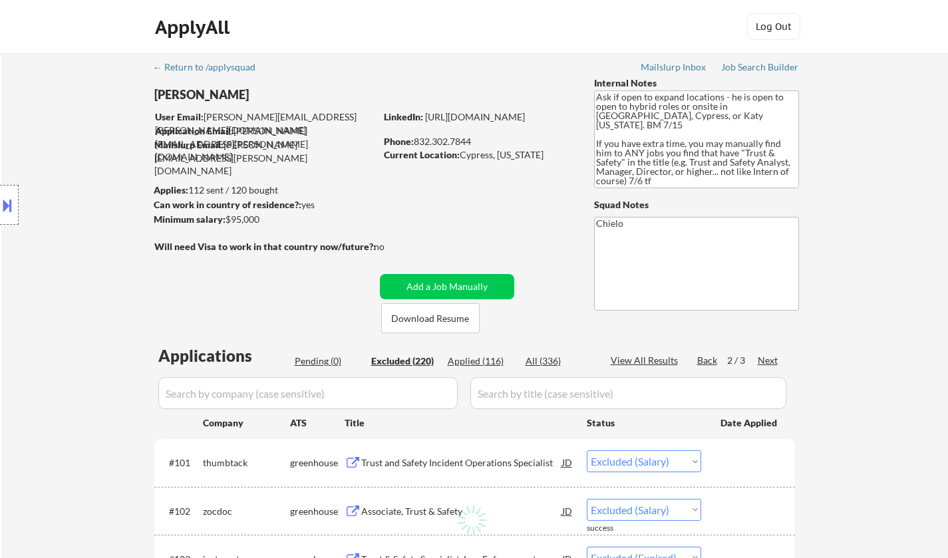
select select ""excluded__expired_""
select select ""excluded__other_""
select select ""excluded__salary_""
select select ""excluded__location_""
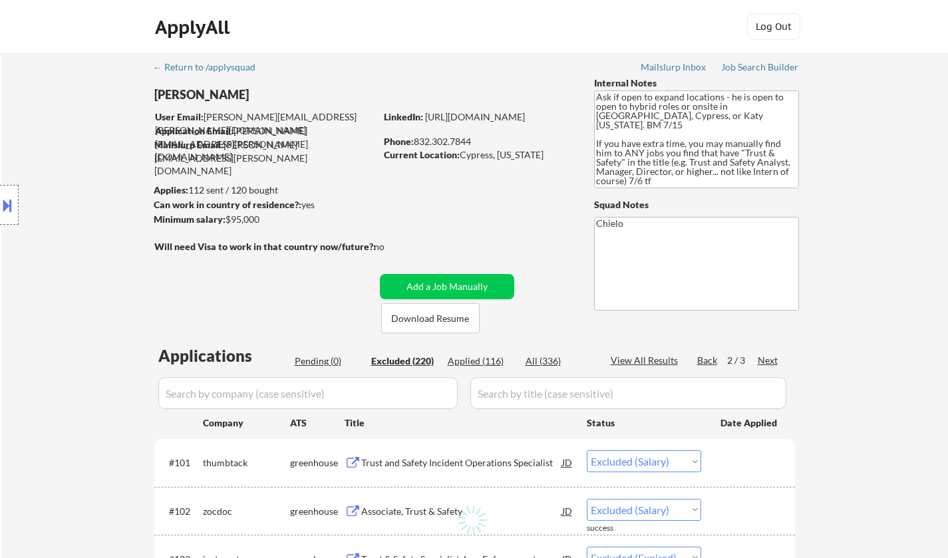
select select ""excluded__other_""
select select ""excluded__location_""
select select ""excluded__expired_""
select select ""excluded__other_""
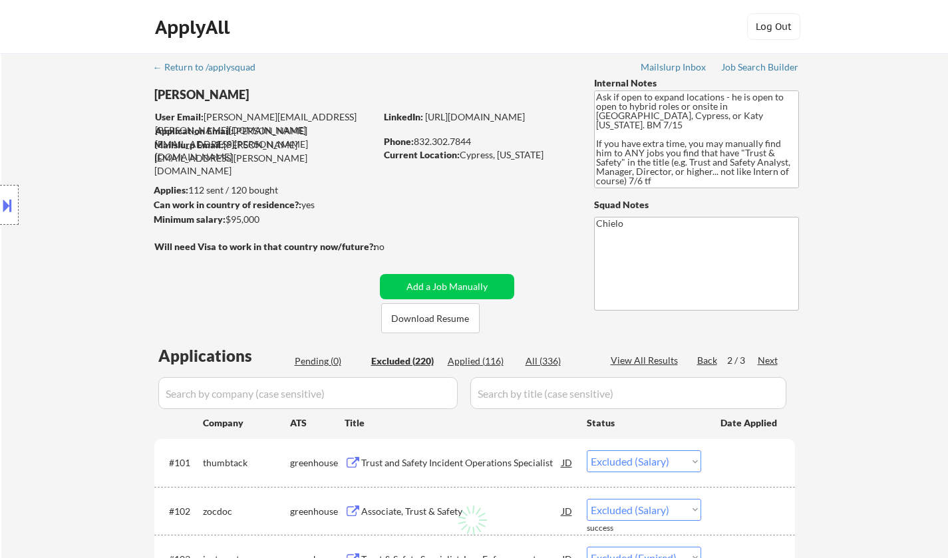
select select ""excluded""
select select ""excluded__location_""
select select ""excluded__other_""
select select ""excluded__location_""
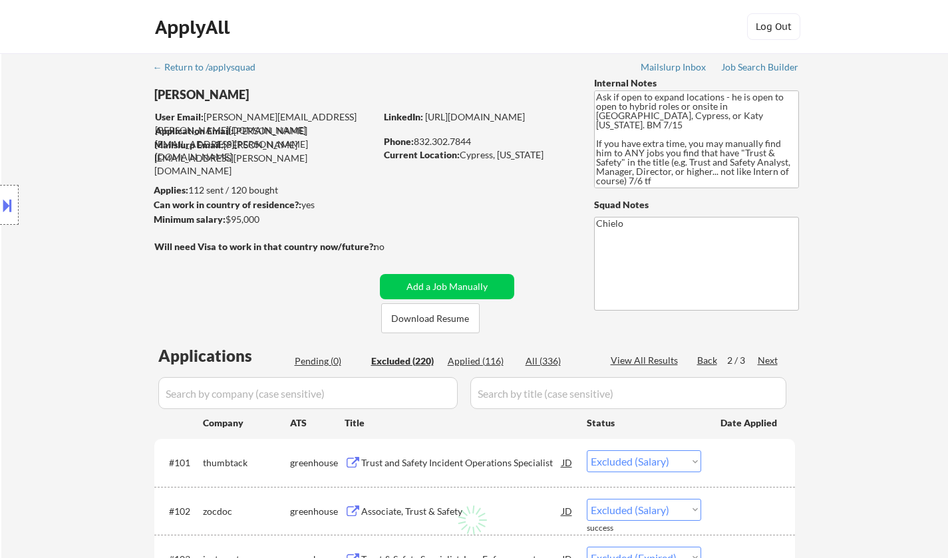
select select ""excluded__other_""
select select ""excluded""
select select ""excluded__other_""
select select ""excluded__expired_""
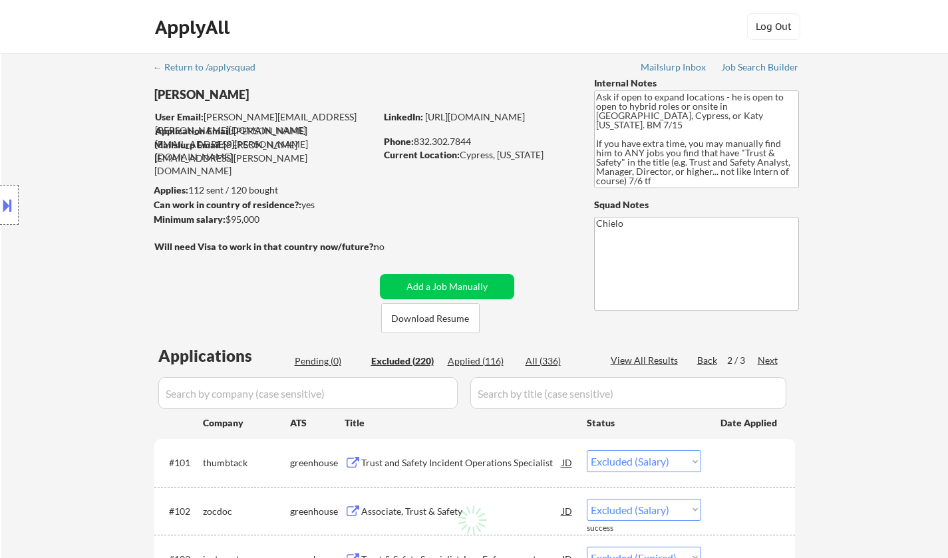
select select ""excluded__salary_""
select select ""excluded__location_""
select select ""excluded__salary_""
select select ""excluded__other_""
select select ""excluded__bad_match_""
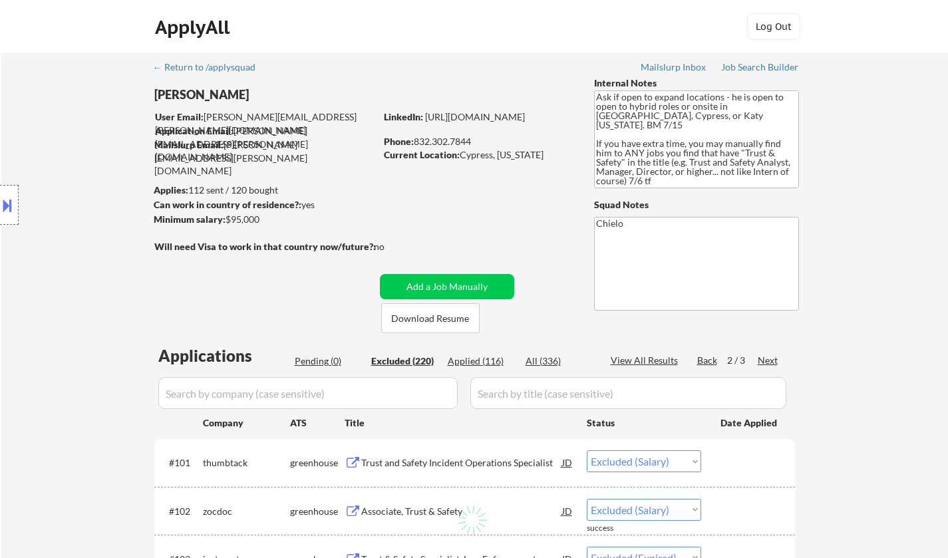
select select ""excluded__other_""
select select ""excluded__location_""
select select ""excluded__expired_""
select select ""excluded__other_""
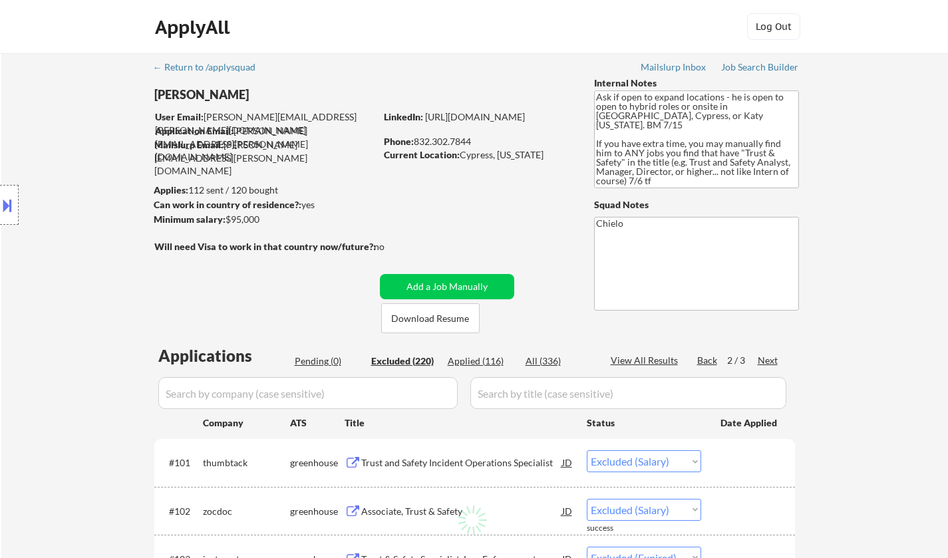
select select ""excluded""
select select ""excluded__other_""
select select ""excluded__bad_match_""
select select ""excluded__location_""
select select ""excluded__bad_match_""
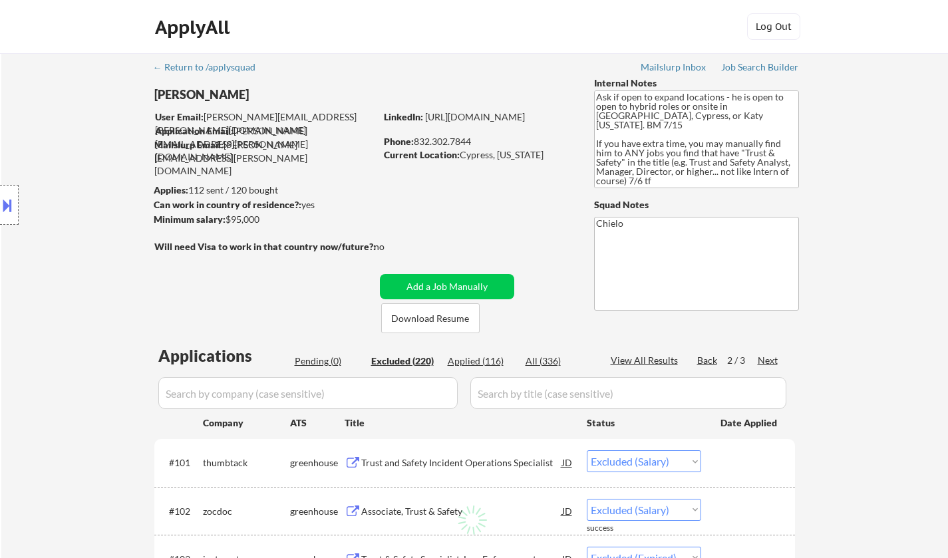
select select ""excluded""
select select ""excluded__expired_""
select select ""excluded__location_""
select select ""excluded__bad_match_""
select select ""excluded__location_""
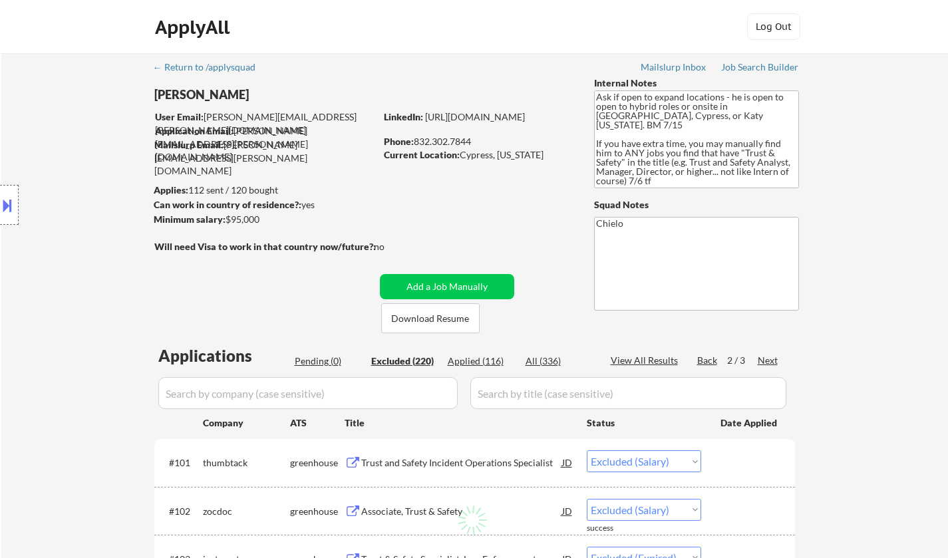
select select ""excluded__other_""
select select ""excluded__location_""
select select ""excluded""
select select ""excluded__location_""
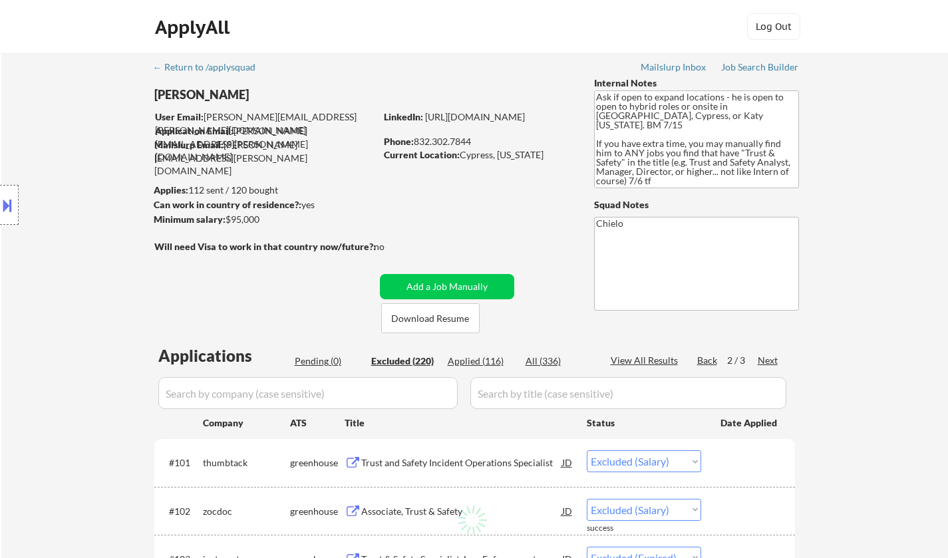
select select ""excluded__expired_""
select select ""excluded__location_""
select select ""excluded__other_""
select select ""excluded__location_""
select select ""excluded""
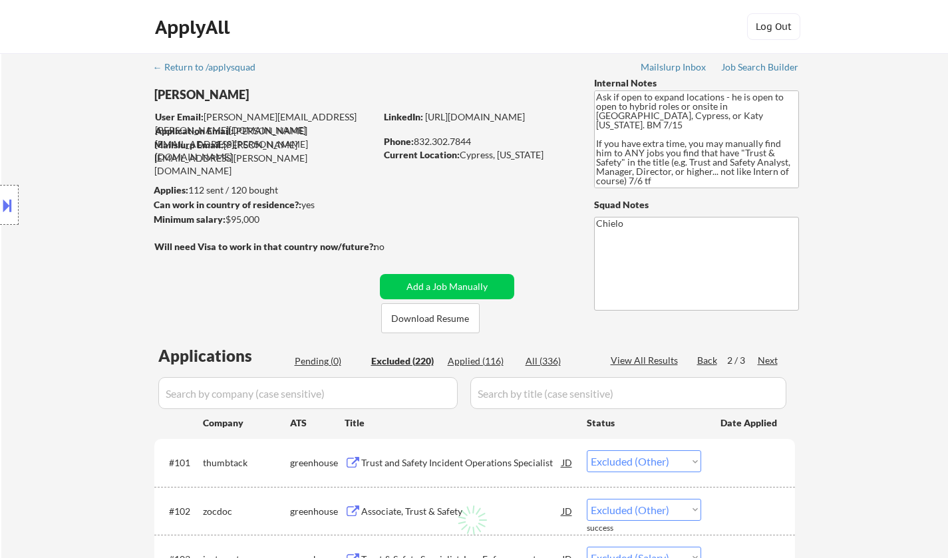
select select ""excluded__location_""
select select ""excluded__expired_""
select select ""excluded__salary_""
select select ""excluded""
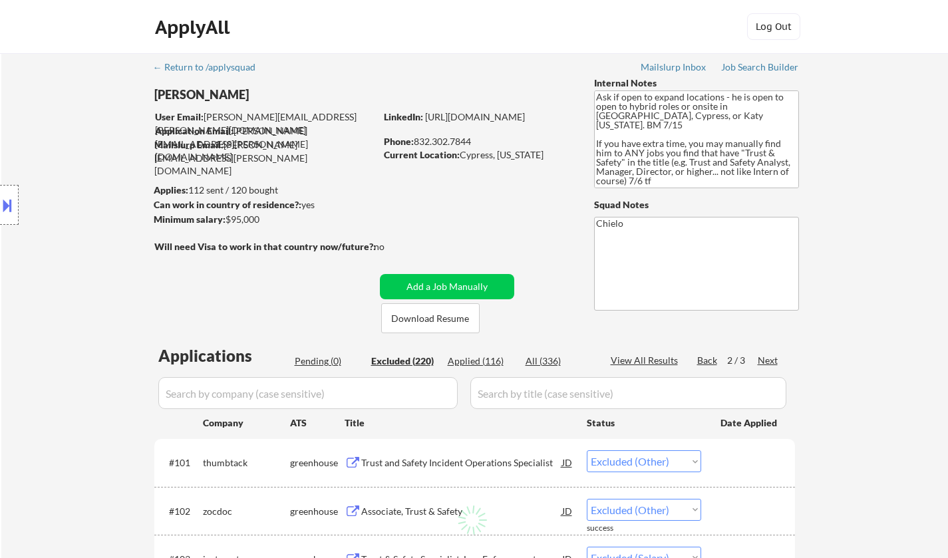
select select ""excluded__location_""
select select ""excluded""
select select ""excluded__location_""
select select ""excluded__other_""
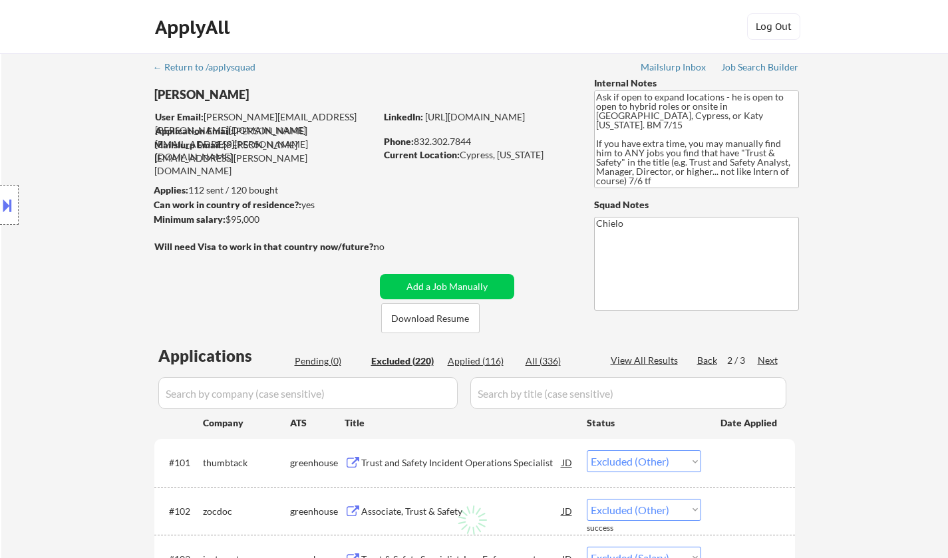
select select ""excluded""
select select ""excluded__location_""
select select ""excluded__salary_""
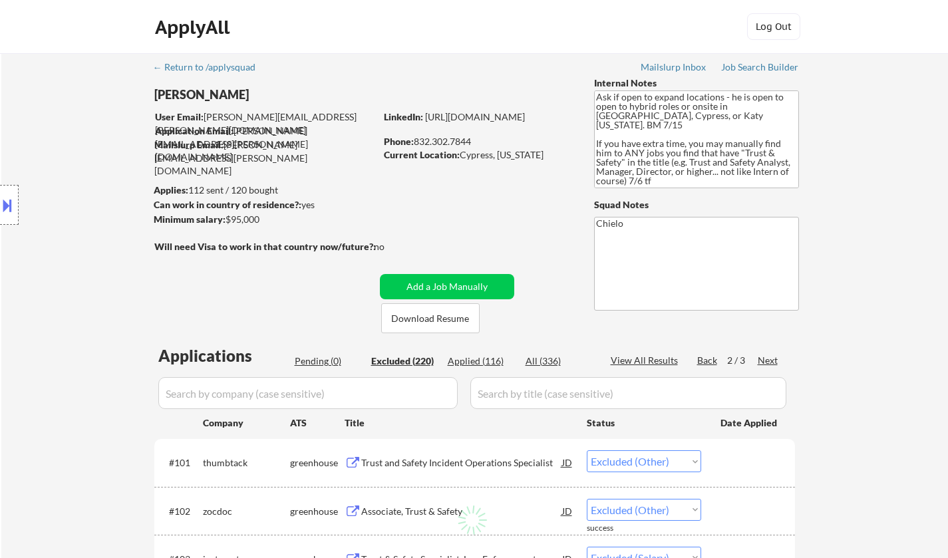
select select ""excluded__salary_""
select select ""excluded""
select select ""excluded__expired_""
select select ""excluded__location_""
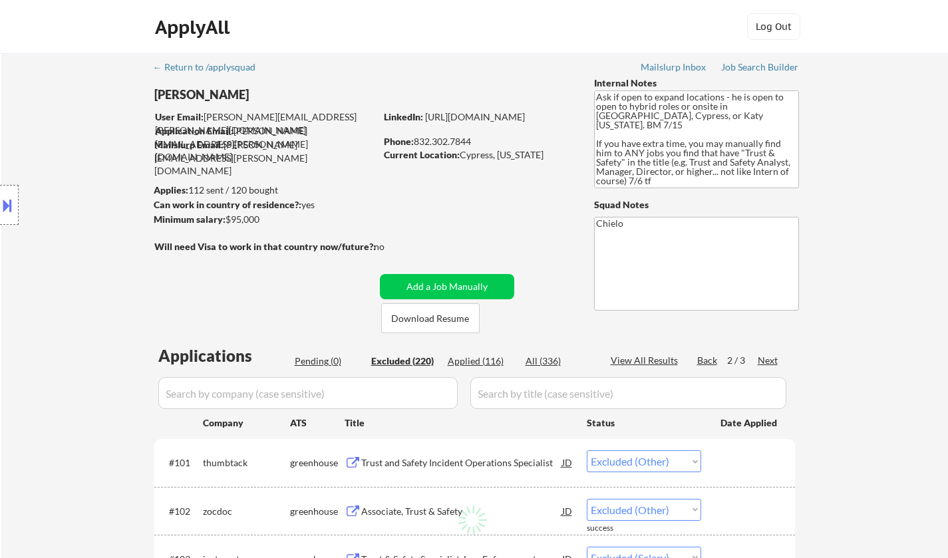
select select ""excluded__location_""
select select ""excluded__expired_""
select select ""excluded__other_""
select select ""excluded""
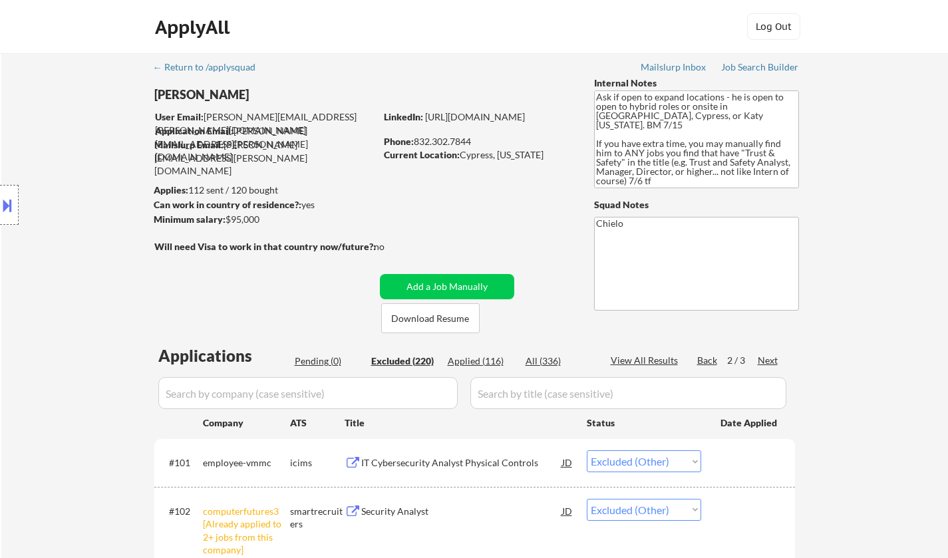
click at [763, 362] on div "Next" at bounding box center [767, 360] width 21 height 13
select select ""excluded__bad_match_""
select select ""excluded__location_""
select select ""excluded__expired_""
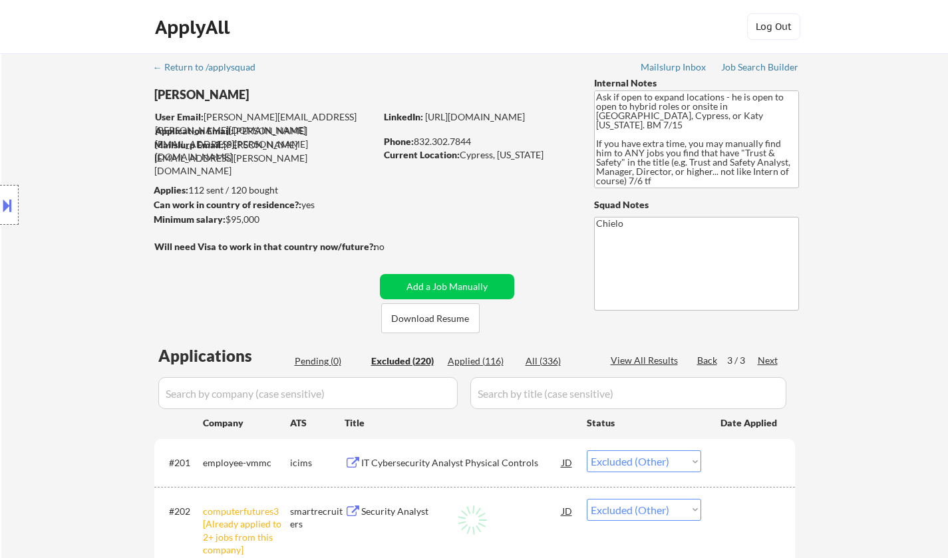
select select ""excluded__expired_""
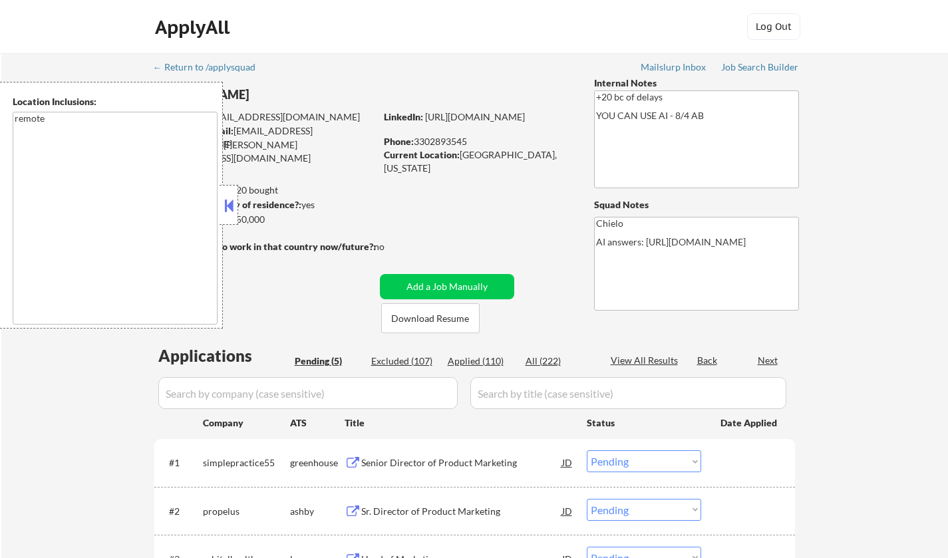
select select ""pending""
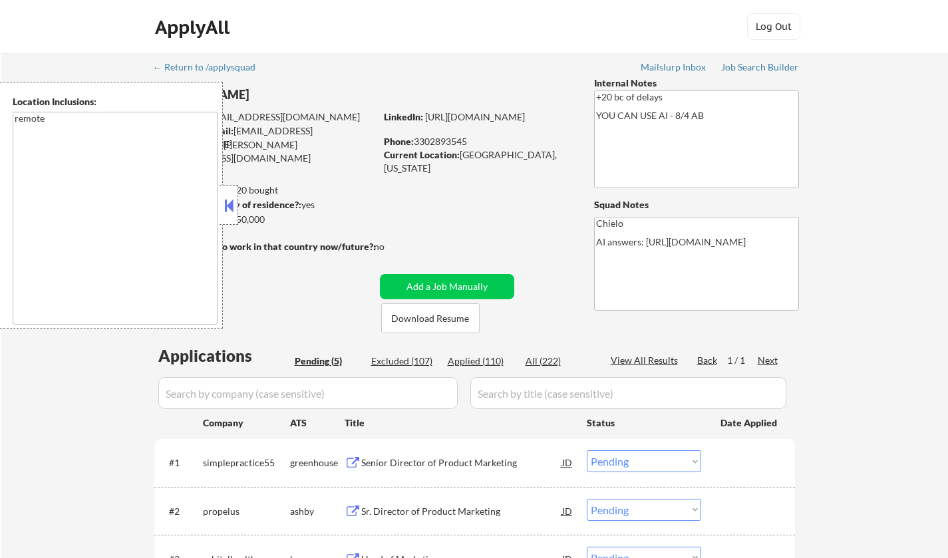
click at [229, 197] on button at bounding box center [228, 206] width 15 height 20
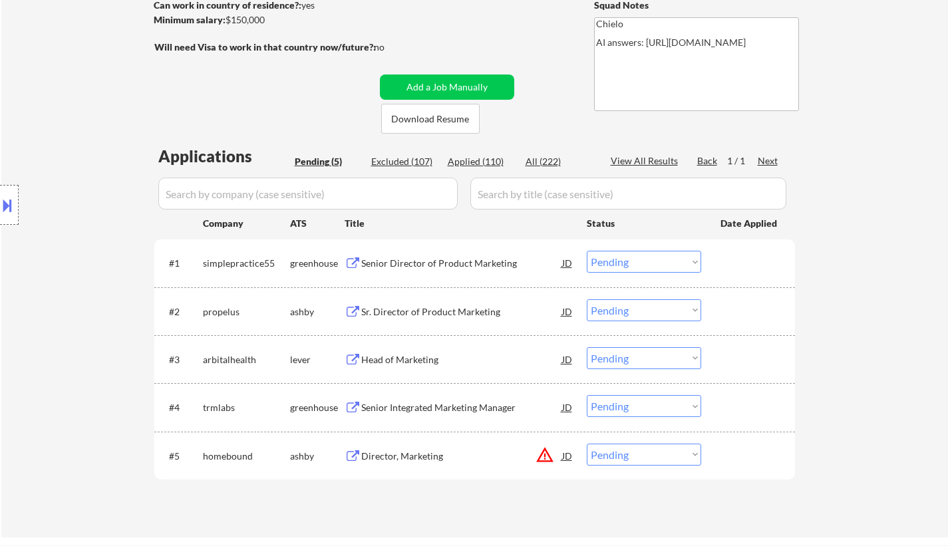
scroll to position [133, 0]
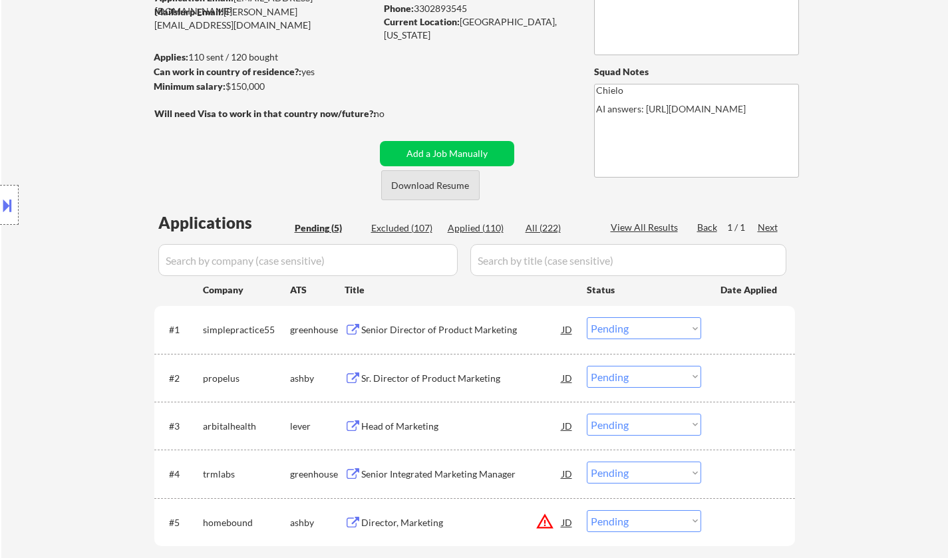
click at [439, 176] on button "Download Resume" at bounding box center [430, 185] width 98 height 30
click at [0, 211] on button at bounding box center [7, 205] width 15 height 22
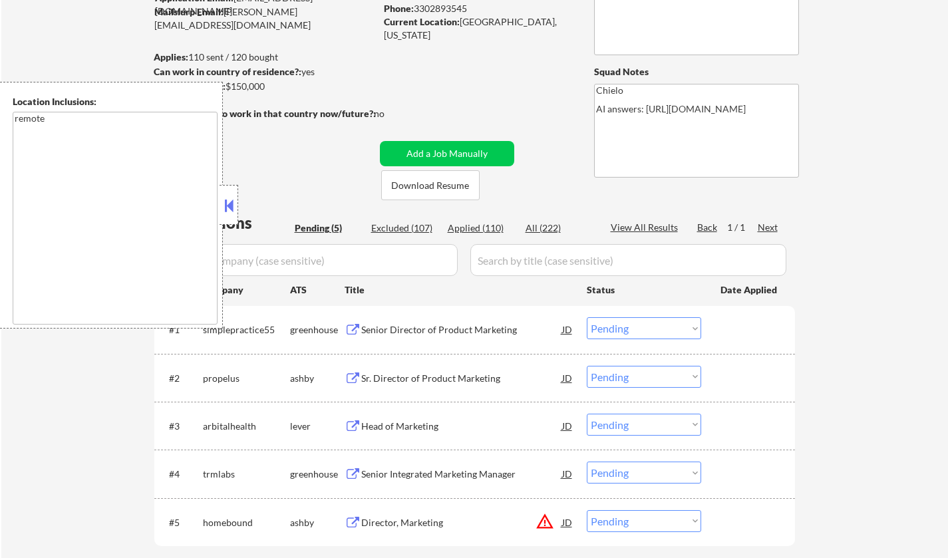
click at [235, 200] on button at bounding box center [228, 206] width 15 height 20
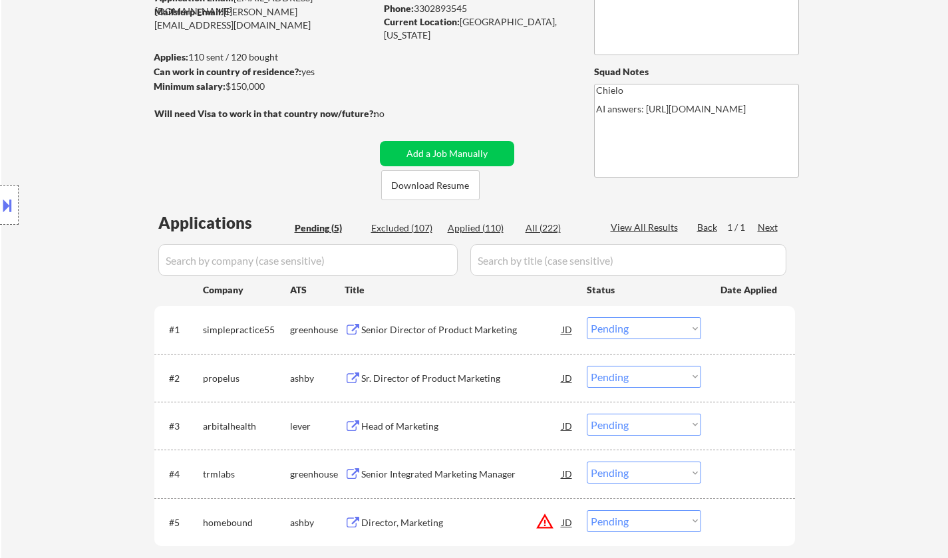
click at [464, 333] on div "Senior Director of Product Marketing" at bounding box center [461, 329] width 201 height 13
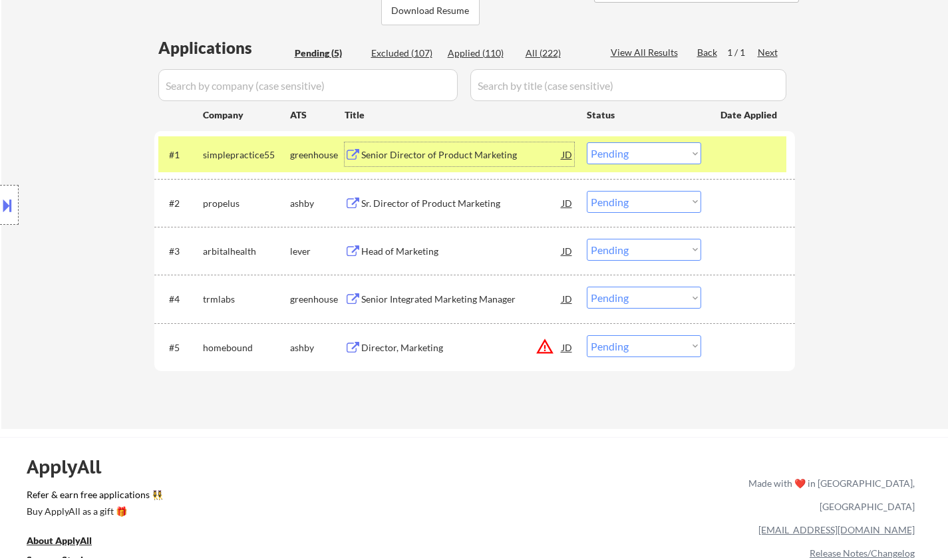
scroll to position [399, 0]
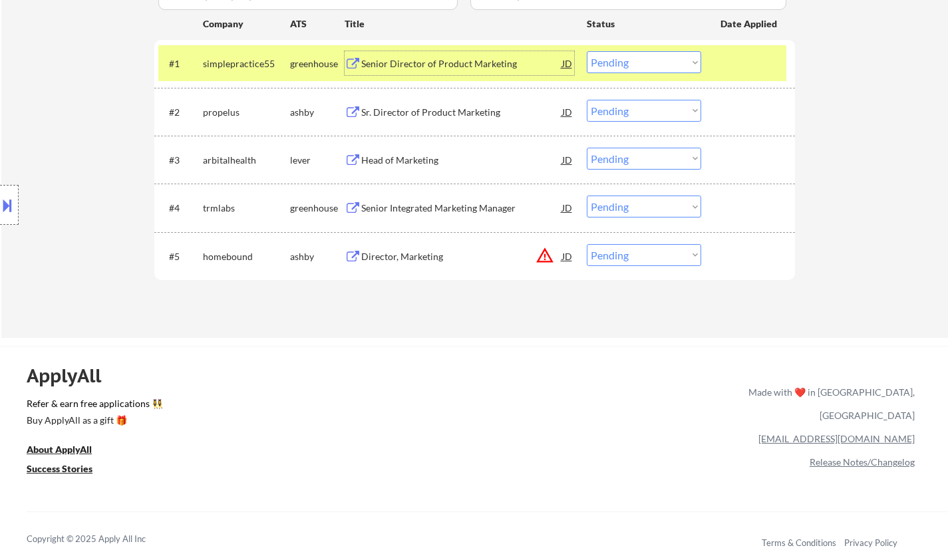
click at [664, 57] on select "Choose an option... Pending Applied Excluded (Questions) Excluded (Expired) Exc…" at bounding box center [644, 62] width 114 height 22
click at [587, 51] on select "Choose an option... Pending Applied Excluded (Questions) Excluded (Expired) Exc…" at bounding box center [644, 62] width 114 height 22
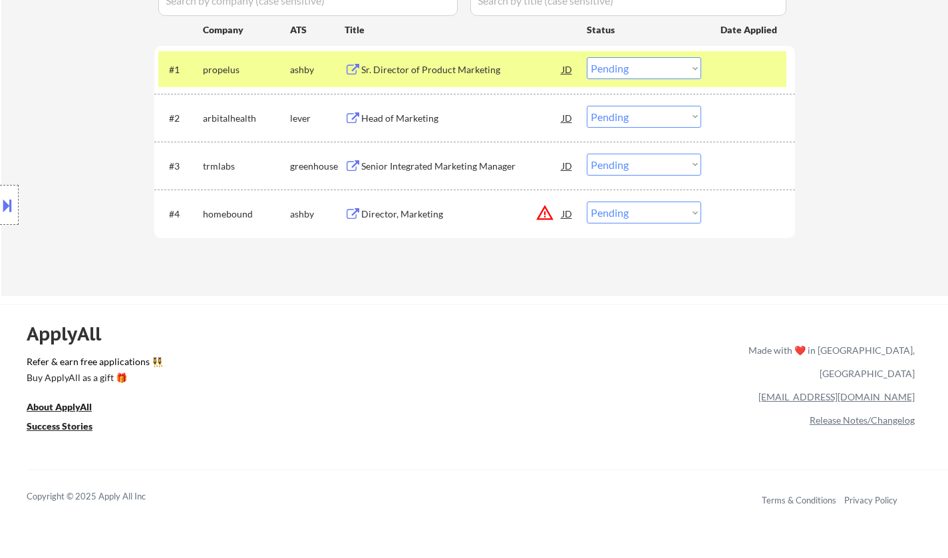
scroll to position [266, 0]
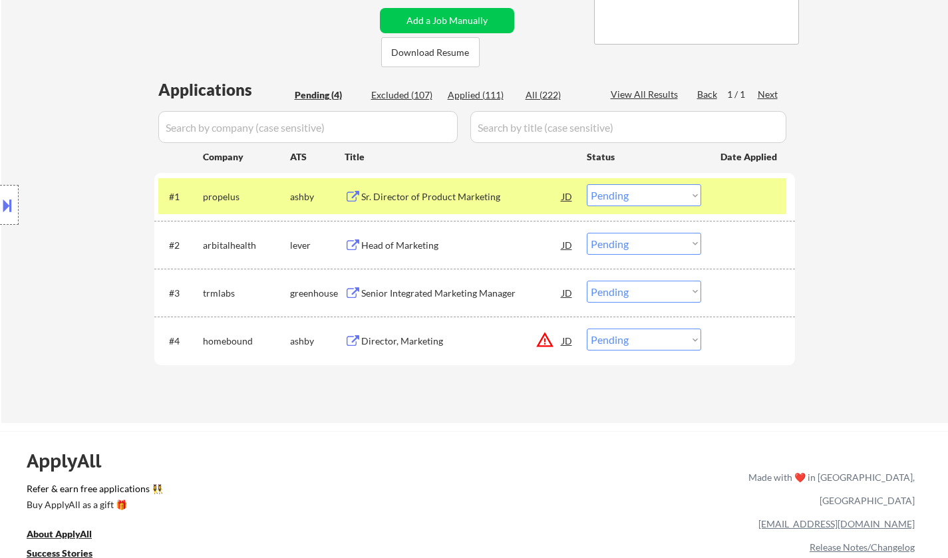
click at [424, 197] on div "Sr. Director of Product Marketing" at bounding box center [461, 196] width 201 height 13
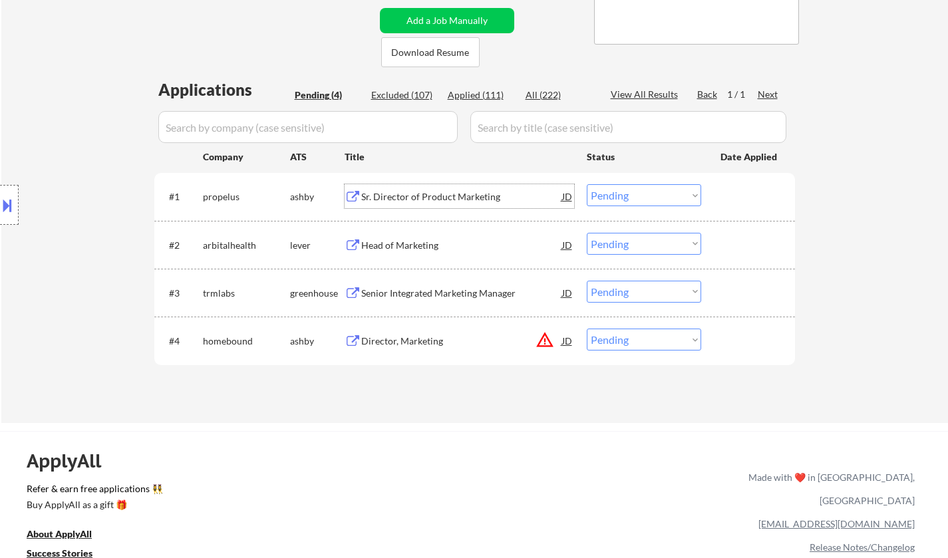
drag, startPoint x: 618, startPoint y: 192, endPoint x: 637, endPoint y: 204, distance: 22.5
click at [618, 192] on select "Choose an option... Pending Applied Excluded (Questions) Excluded (Expired) Exc…" at bounding box center [644, 195] width 114 height 22
click at [587, 184] on select "Choose an option... Pending Applied Excluded (Questions) Excluded (Expired) Exc…" at bounding box center [644, 195] width 114 height 22
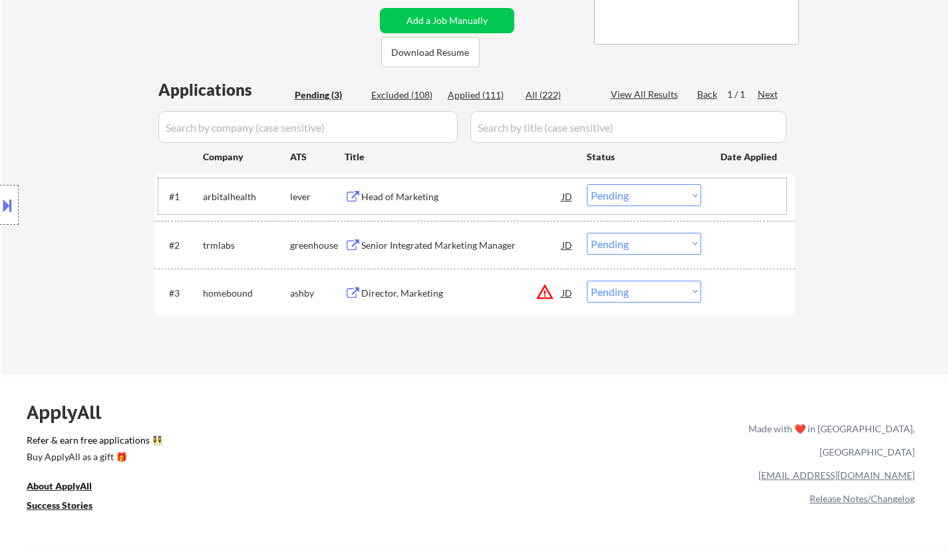
click at [396, 212] on div "#1 arbitalhealth lever Head of Marketing JD Choose an option... Pending Applied…" at bounding box center [472, 196] width 628 height 36
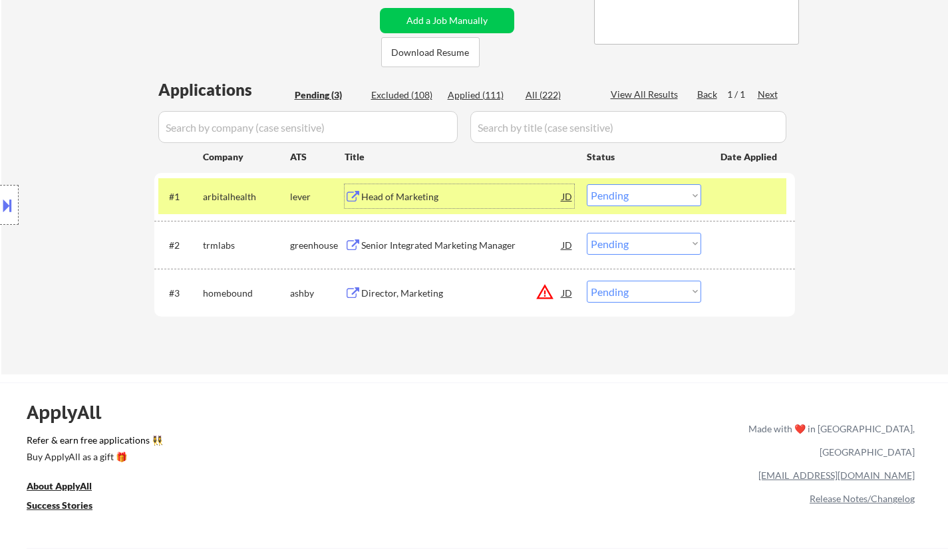
click at [406, 199] on div "Head of Marketing" at bounding box center [461, 196] width 201 height 13
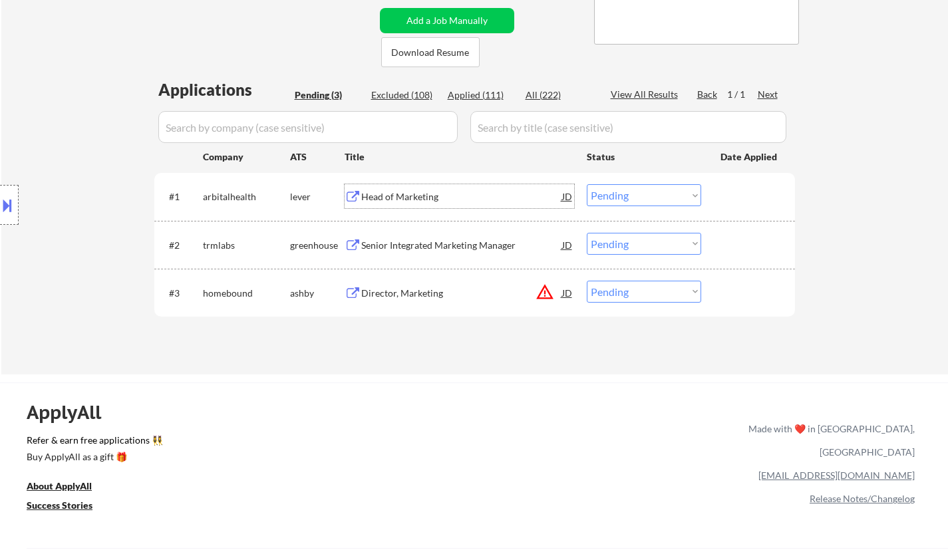
click at [628, 199] on select "Choose an option... Pending Applied Excluded (Questions) Excluded (Expired) Exc…" at bounding box center [644, 195] width 114 height 22
click at [587, 184] on select "Choose an option... Pending Applied Excluded (Questions) Excluded (Expired) Exc…" at bounding box center [644, 195] width 114 height 22
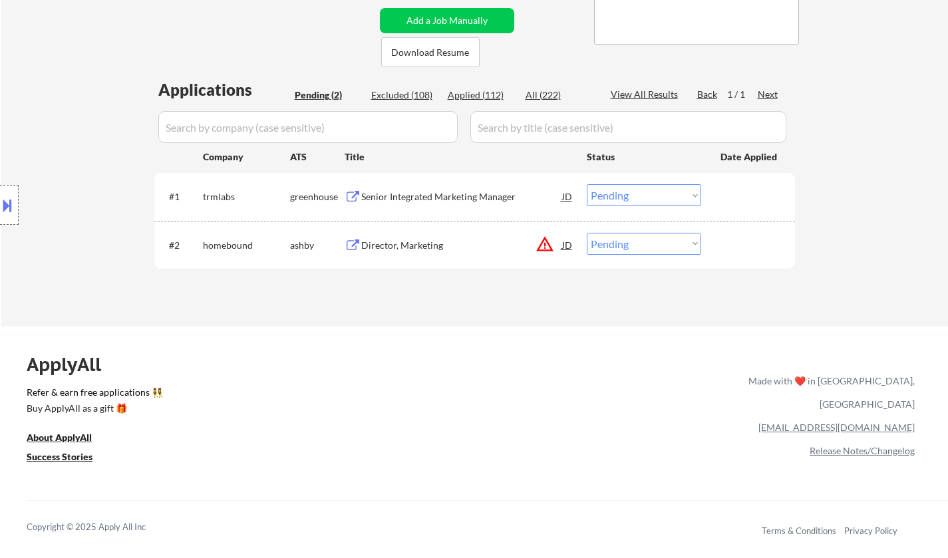
click at [446, 184] on div "Senior Integrated Marketing Manager" at bounding box center [461, 196] width 201 height 24
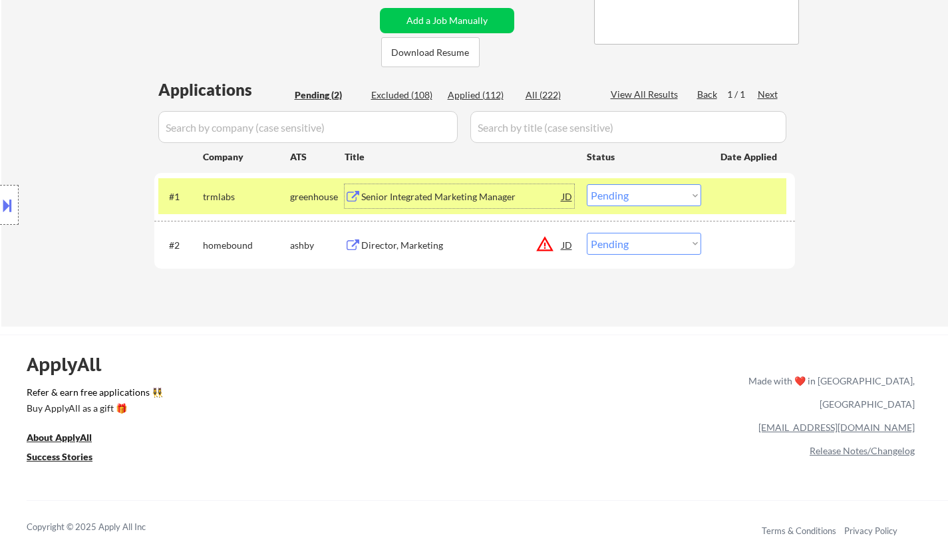
click at [652, 195] on select "Choose an option... Pending Applied Excluded (Questions) Excluded (Expired) Exc…" at bounding box center [644, 195] width 114 height 22
click at [587, 184] on select "Choose an option... Pending Applied Excluded (Questions) Excluded (Expired) Exc…" at bounding box center [644, 195] width 114 height 22
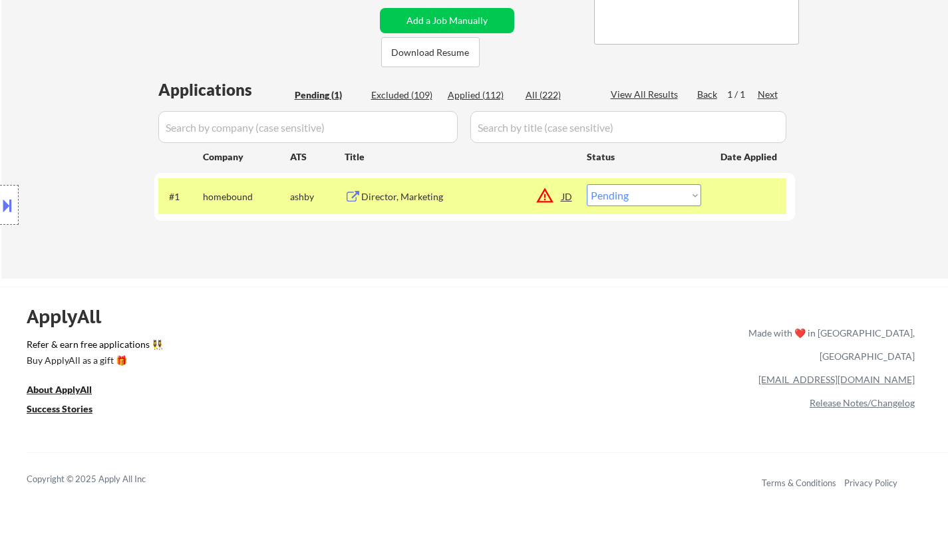
click at [0, 211] on button at bounding box center [7, 205] width 15 height 22
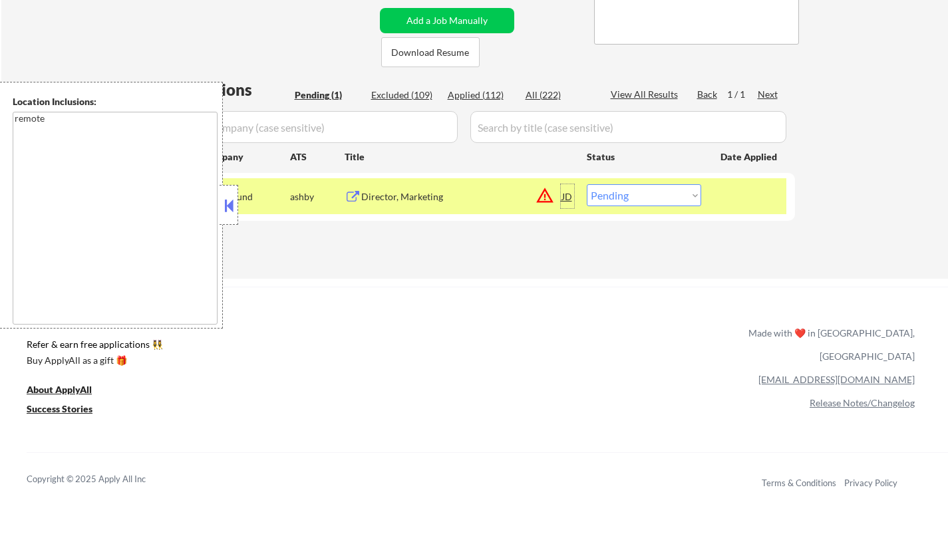
click at [571, 194] on div "JD" at bounding box center [567, 196] width 13 height 24
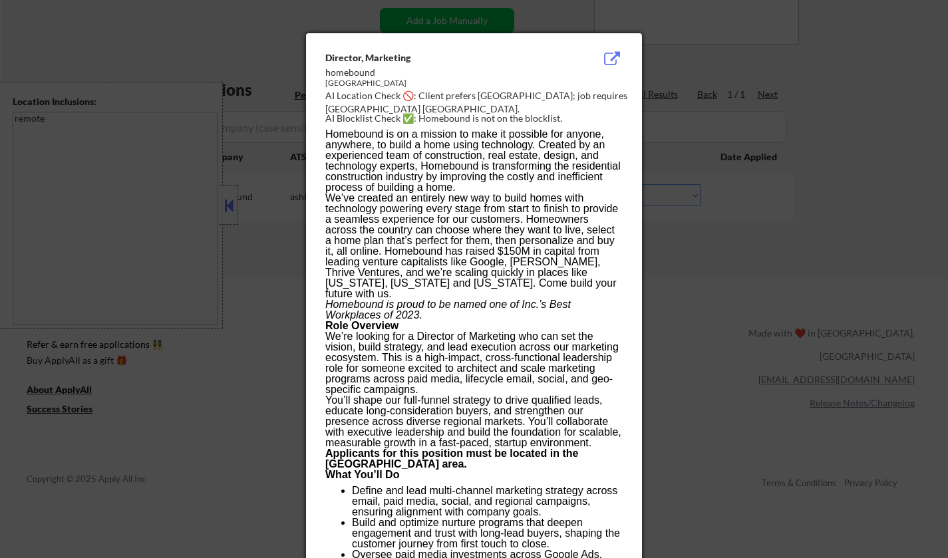
click at [844, 309] on div at bounding box center [474, 279] width 948 height 558
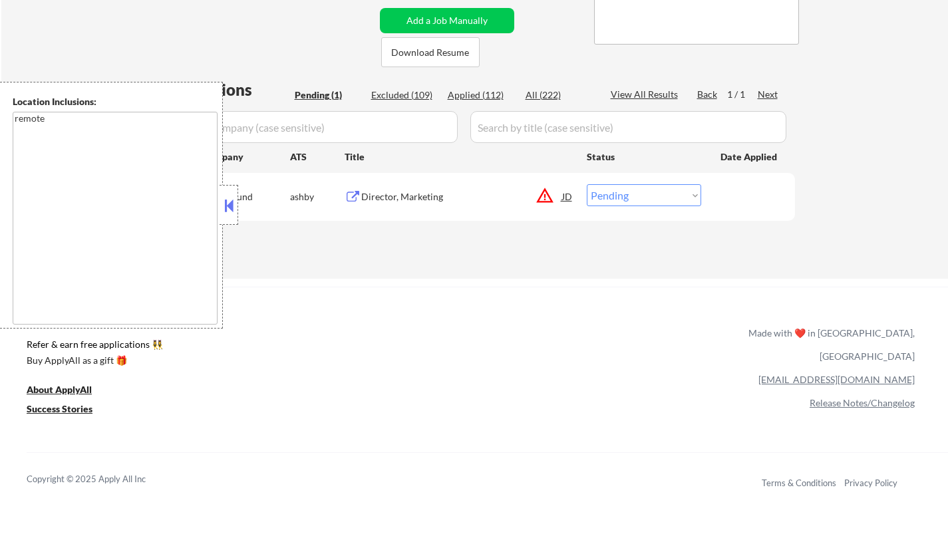
click at [686, 194] on select "Choose an option... Pending Applied Excluded (Questions) Excluded (Expired) Exc…" at bounding box center [644, 195] width 114 height 22
select select ""excluded__location_""
click at [587, 184] on select "Choose an option... Pending Applied Excluded (Questions) Excluded (Expired) Exc…" at bounding box center [644, 195] width 114 height 22
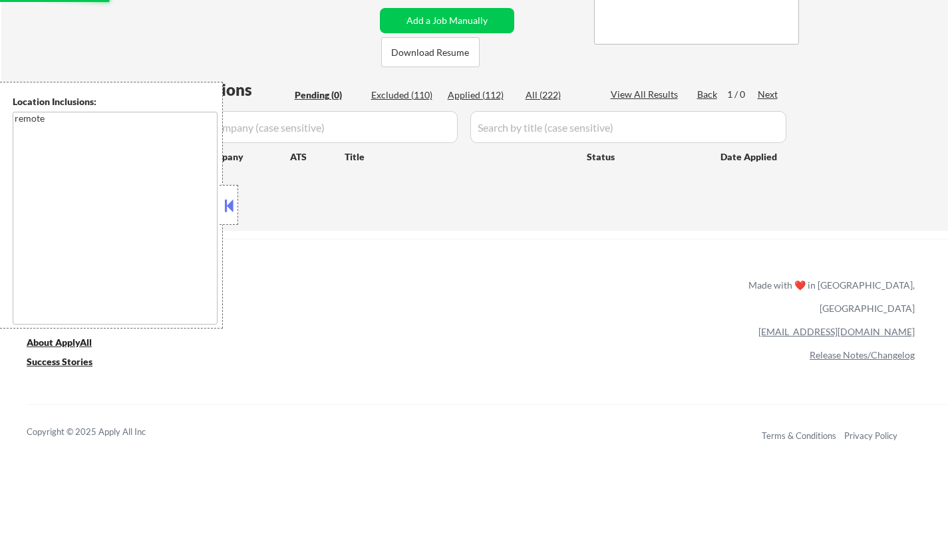
click at [227, 202] on button at bounding box center [228, 206] width 15 height 20
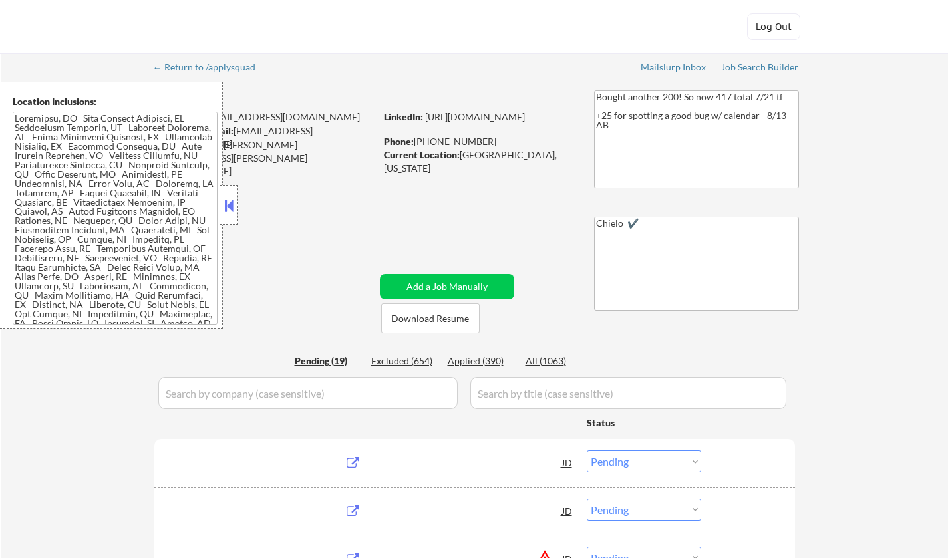
select select ""pending""
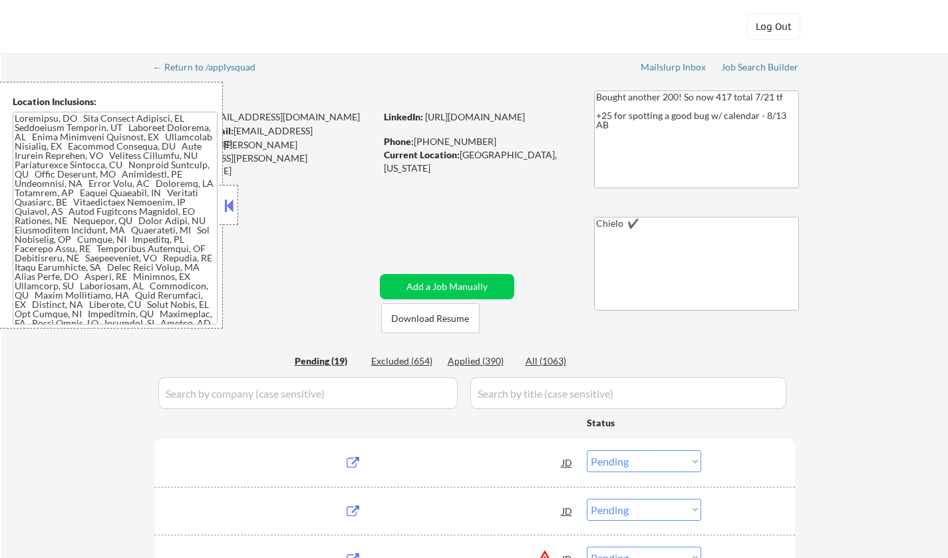
select select ""pending""
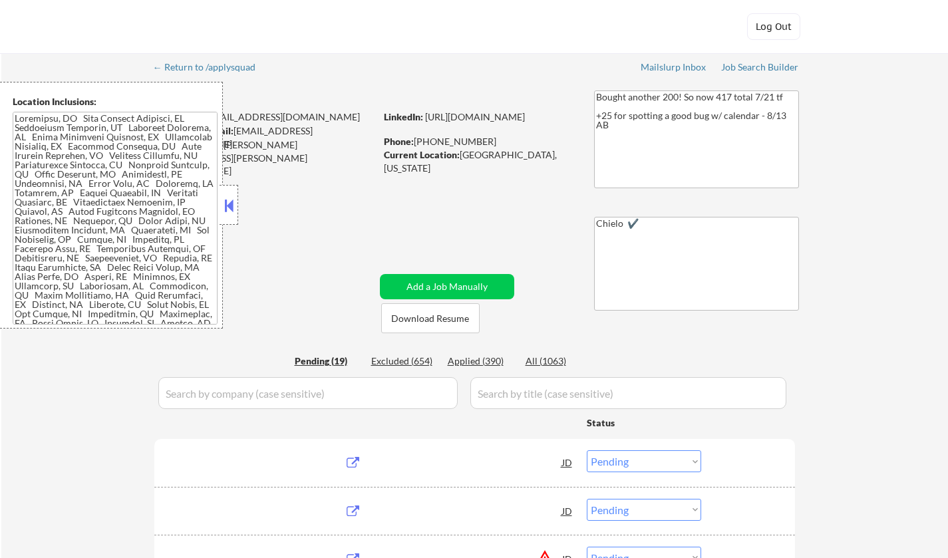
select select ""pending""
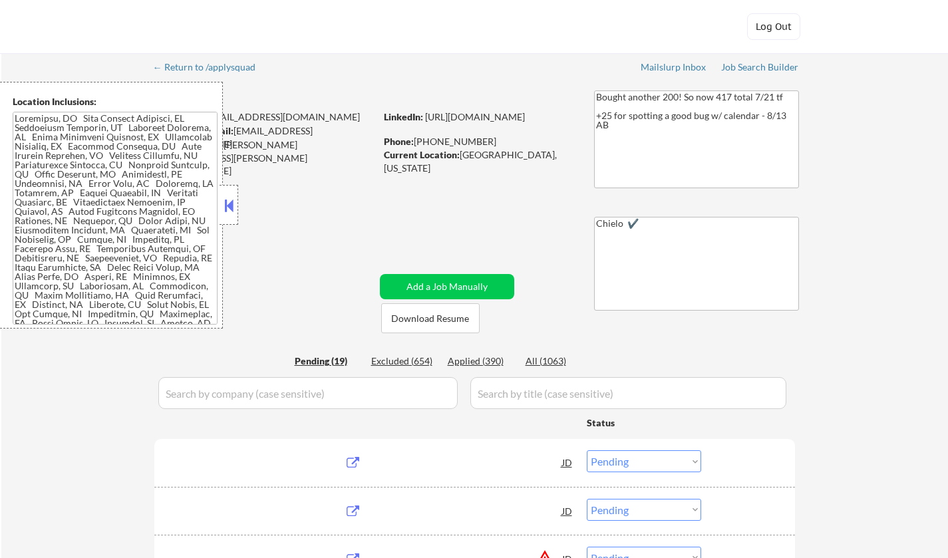
select select ""pending""
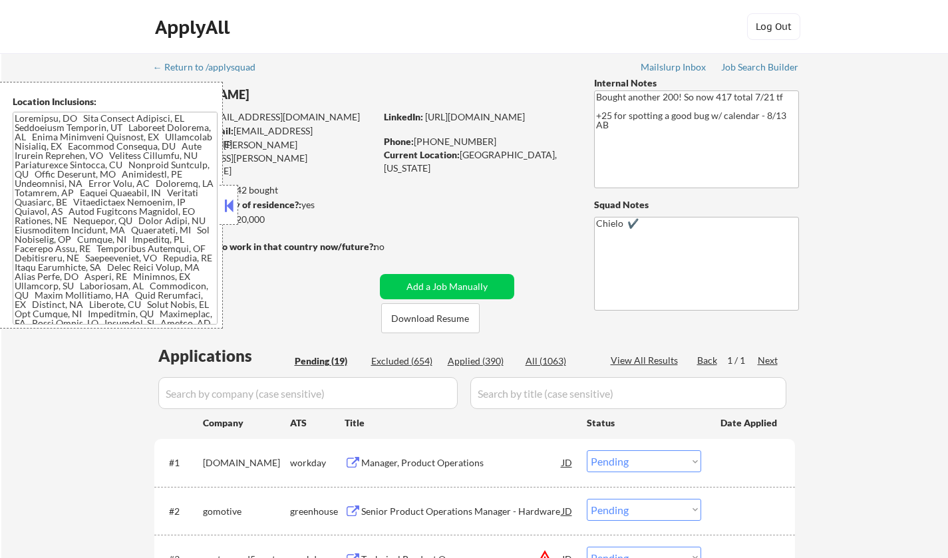
click at [225, 204] on button at bounding box center [228, 206] width 15 height 20
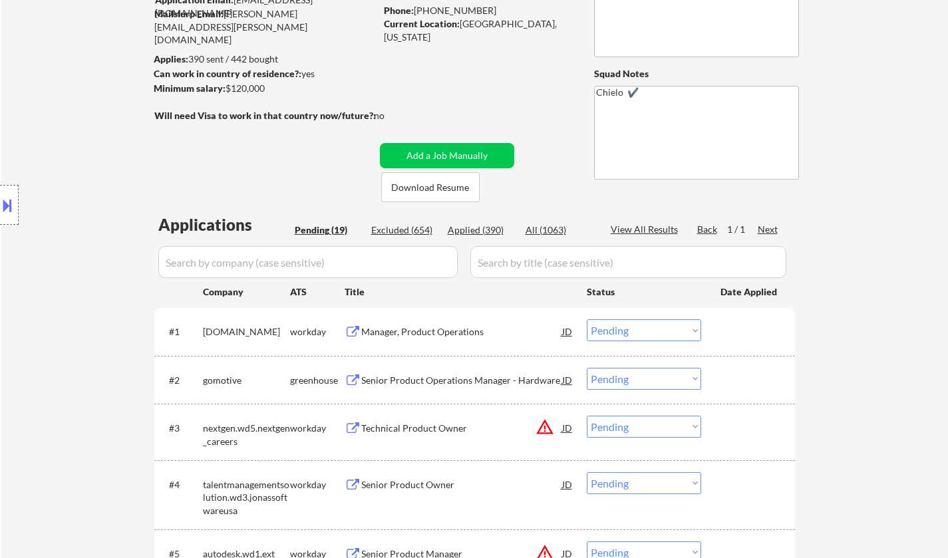
scroll to position [67, 0]
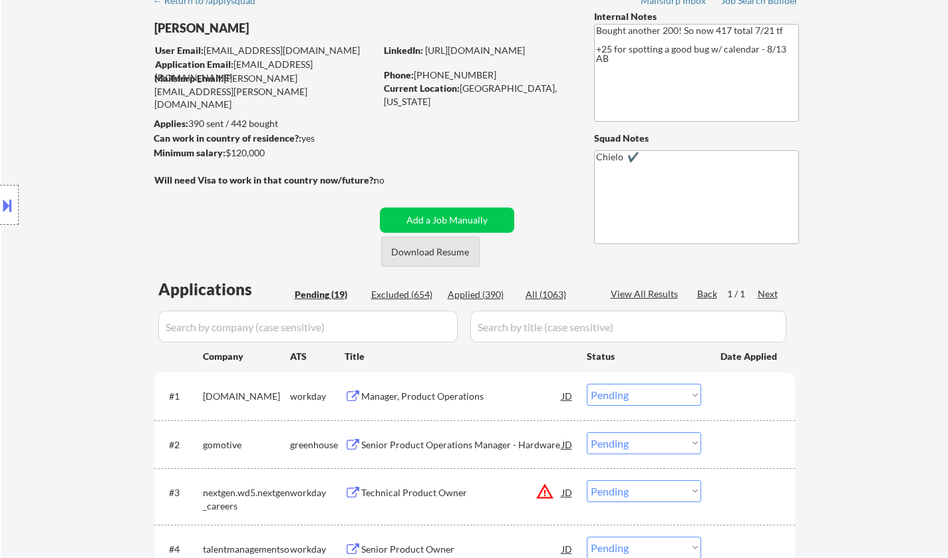
click at [432, 247] on button "Download Resume" at bounding box center [430, 252] width 98 height 30
click at [11, 190] on div at bounding box center [9, 205] width 19 height 40
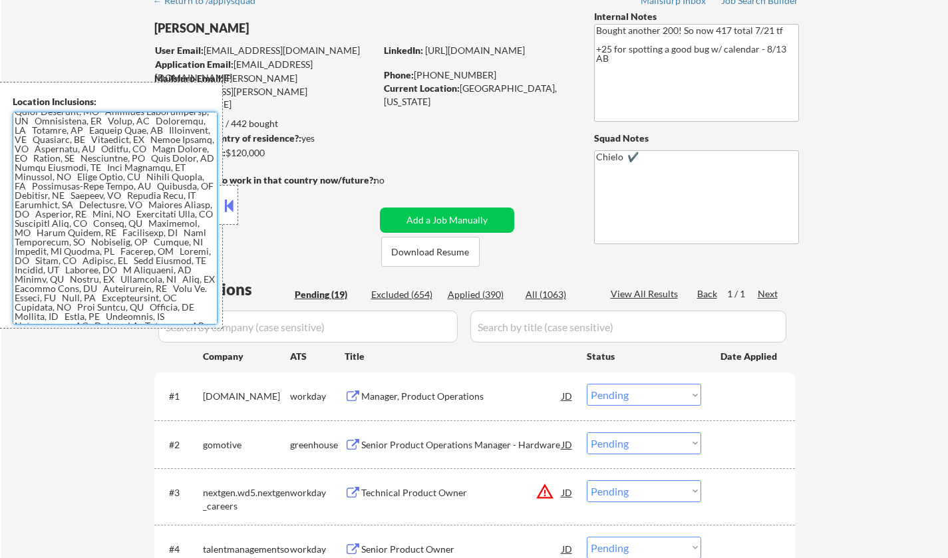
scroll to position [797, 0]
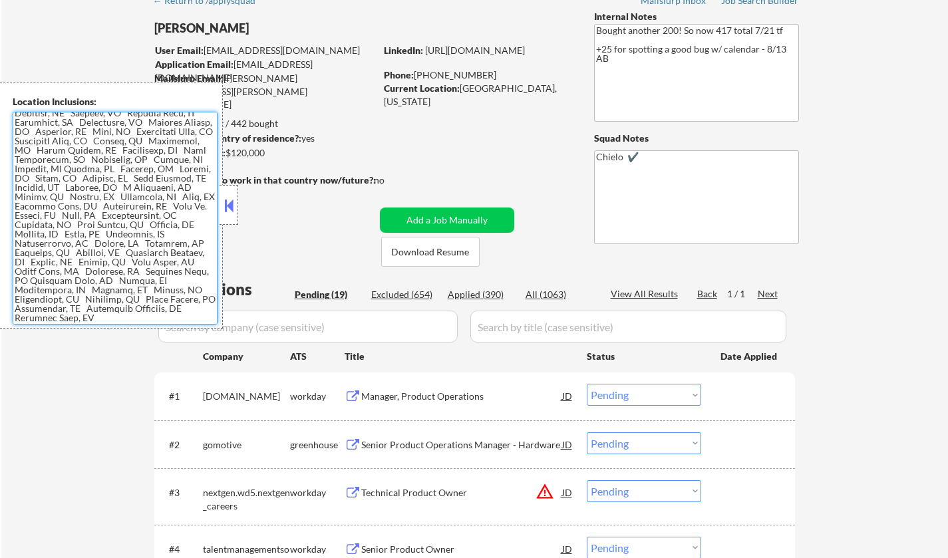
drag, startPoint x: 15, startPoint y: 118, endPoint x: 187, endPoint y: 320, distance: 265.2
click at [187, 320] on textarea at bounding box center [115, 218] width 205 height 213
click at [231, 207] on button at bounding box center [228, 206] width 15 height 20
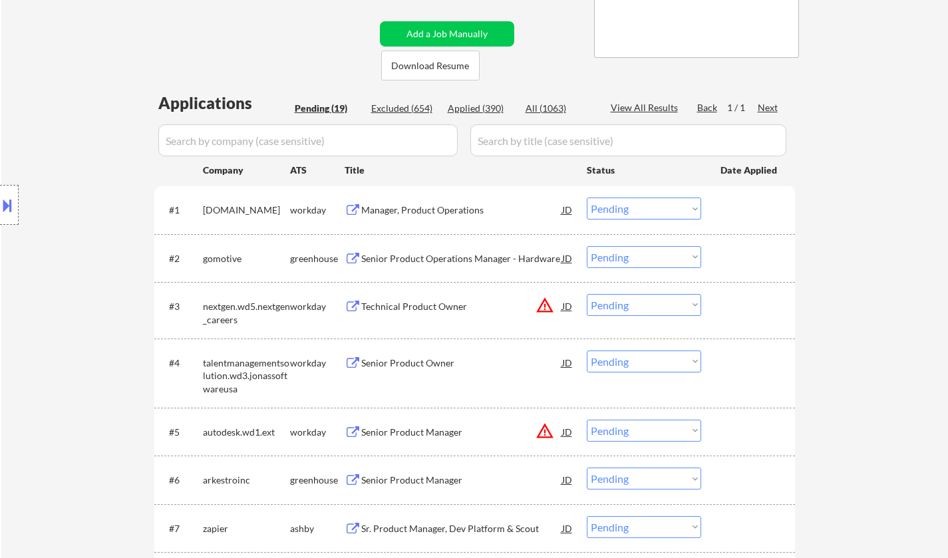
scroll to position [266, 0]
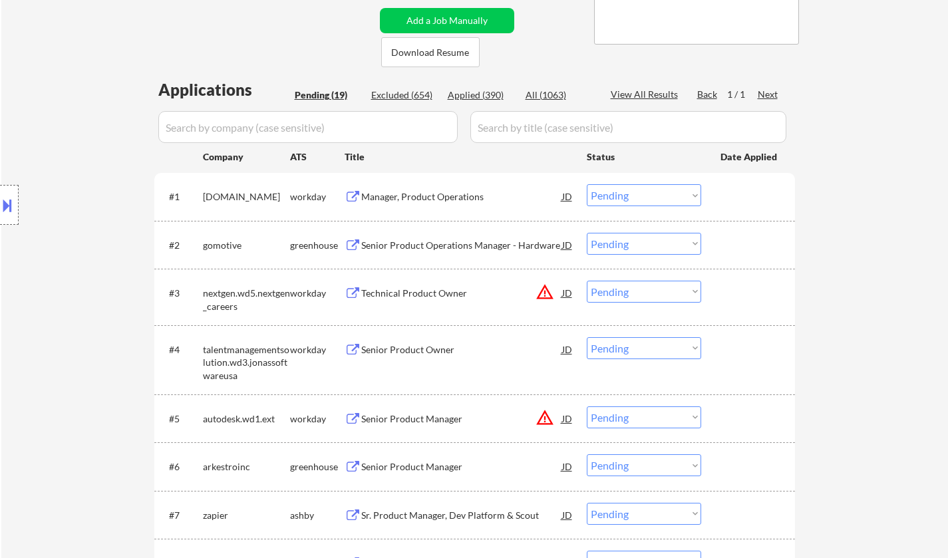
drag, startPoint x: 642, startPoint y: 243, endPoint x: 655, endPoint y: 253, distance: 17.0
click at [645, 243] on select "Choose an option... Pending Applied Excluded (Questions) Excluded (Expired) Exc…" at bounding box center [644, 244] width 114 height 22
click at [587, 233] on select "Choose an option... Pending Applied Excluded (Questions) Excluded (Expired) Exc…" at bounding box center [644, 244] width 114 height 22
select select ""pending""
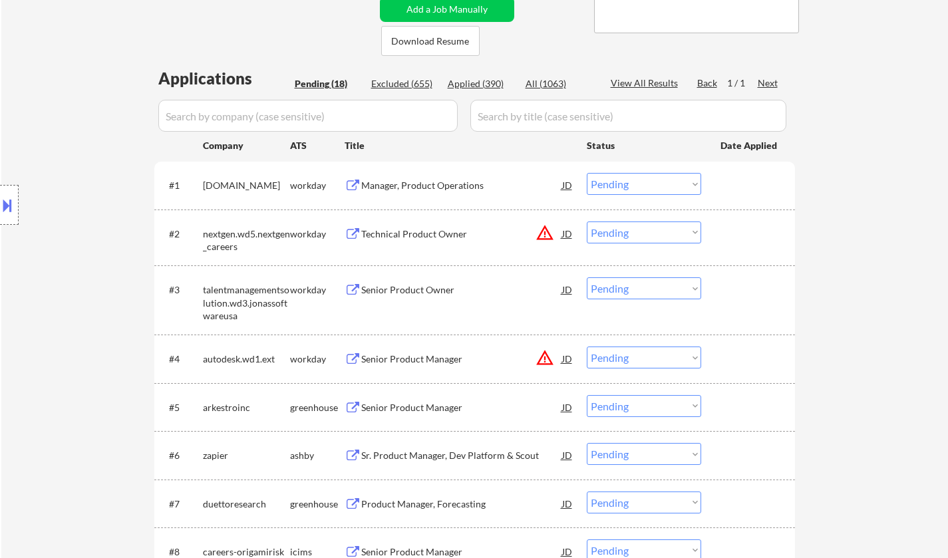
scroll to position [399, 0]
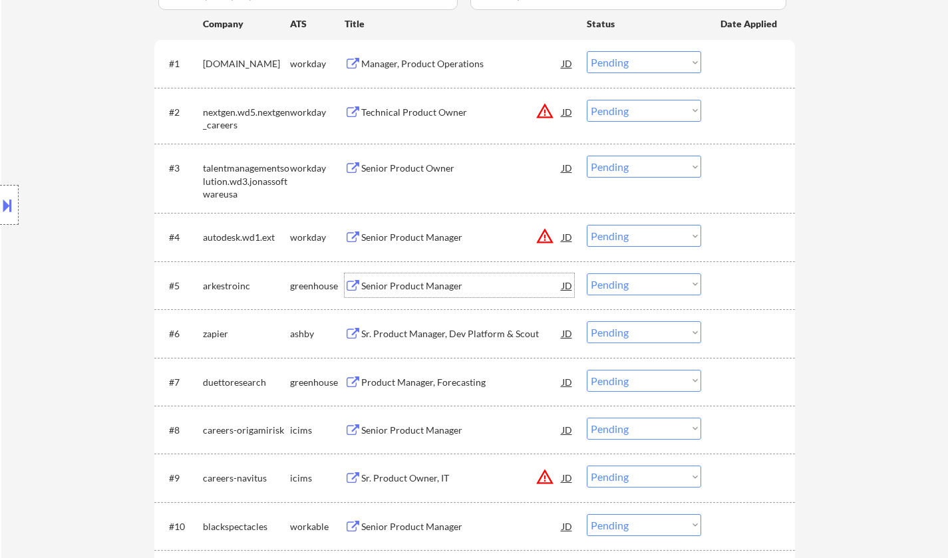
click at [417, 283] on div "Senior Product Manager" at bounding box center [461, 285] width 201 height 13
